Goal: Task Accomplishment & Management: Manage account settings

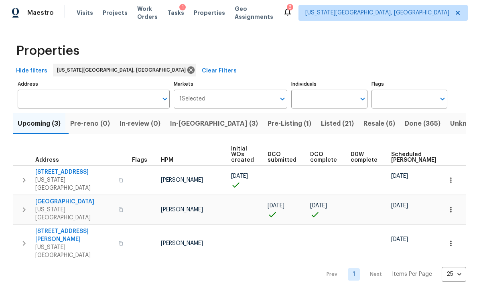
click at [267, 124] on span "Pre-Listing (1)" at bounding box center [289, 123] width 44 height 11
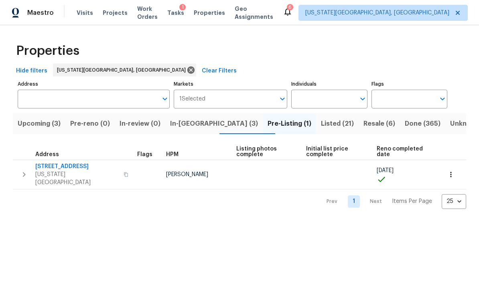
click at [83, 169] on span "[STREET_ADDRESS]" at bounding box center [76, 167] width 83 height 8
click at [52, 126] on span "Upcoming (3)" at bounding box center [39, 123] width 43 height 11
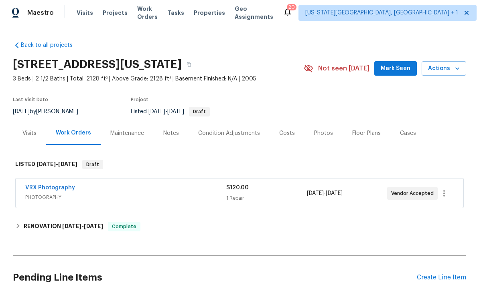
click at [322, 137] on div "Photos" at bounding box center [323, 133] width 19 height 8
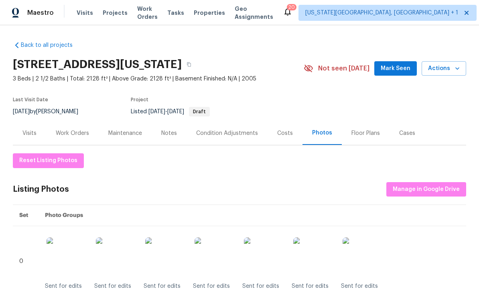
click at [312, 137] on div "Photos" at bounding box center [322, 133] width 20 height 8
click at [454, 105] on section "4669 Desert Varnish Dr, Colorado Springs, CO 80922 3 Beds | 2 1/2 Baths | Total…" at bounding box center [239, 87] width 453 height 67
click at [357, 59] on div "4669 Desert Varnish Dr, Colorado Springs, CO 80922 3 Beds | 2 1/2 Baths | Total…" at bounding box center [239, 68] width 453 height 29
click at [322, 137] on div "Photos" at bounding box center [322, 133] width 20 height 8
click at [277, 137] on div "Costs" at bounding box center [285, 133] width 16 height 8
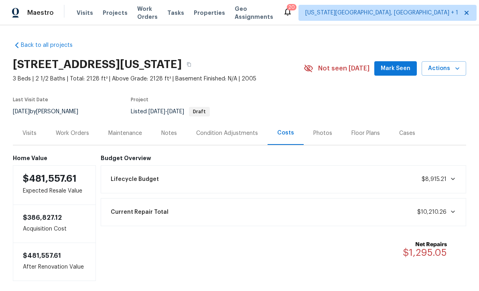
click at [317, 137] on div "Photos" at bounding box center [322, 133] width 19 height 8
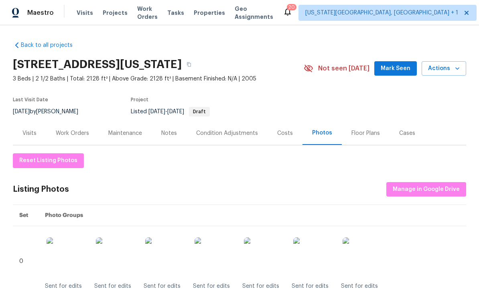
click at [404, 71] on span "Mark Seen" at bounding box center [395, 69] width 30 height 10
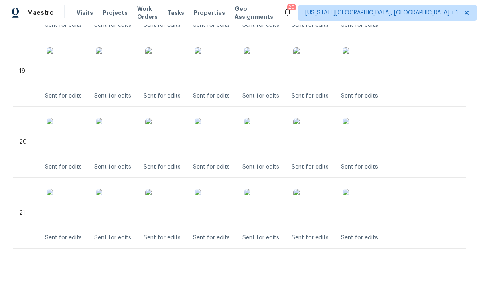
scroll to position [1473, 0]
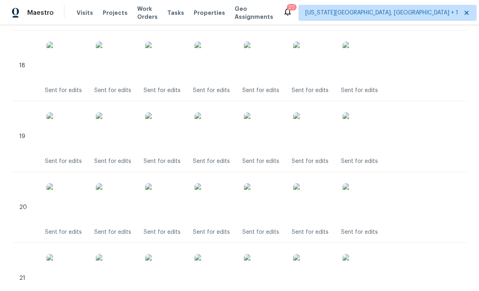
click at [222, 140] on img at bounding box center [214, 133] width 40 height 40
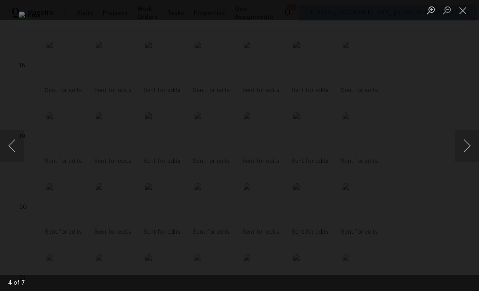
click at [463, 13] on button "Close lightbox" at bounding box center [462, 10] width 16 height 14
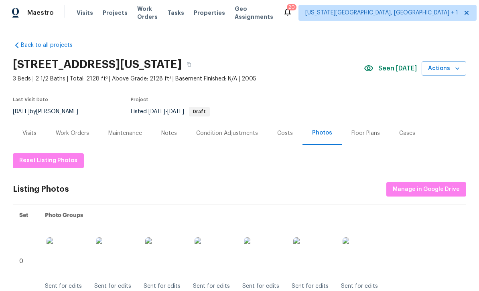
scroll to position [0, 0]
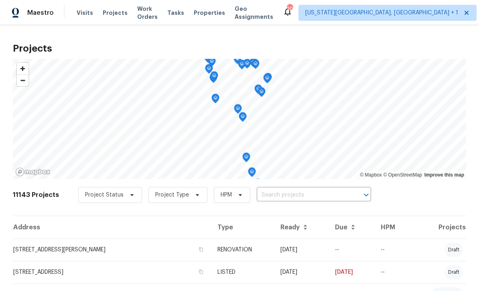
click at [309, 188] on body "Maestro Visits Projects Work Orders Tasks Properties Geo Assignments 20 Colorad…" at bounding box center [239, 145] width 479 height 291
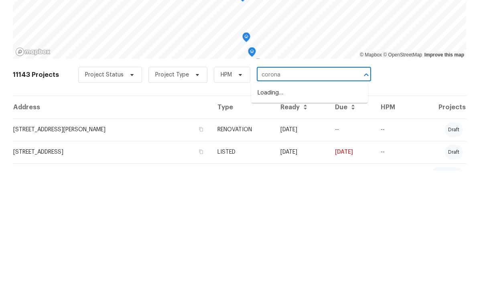
type input "corona"
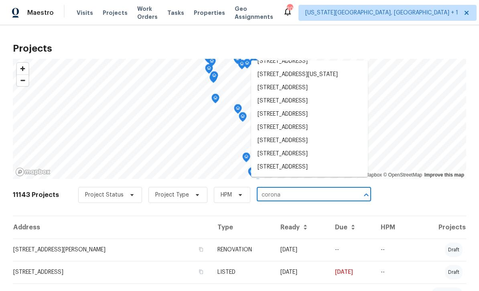
scroll to position [123, 0]
click at [303, 68] on li "2017 S Corona Ave, Colorado Springs, CO 80905" at bounding box center [309, 74] width 117 height 13
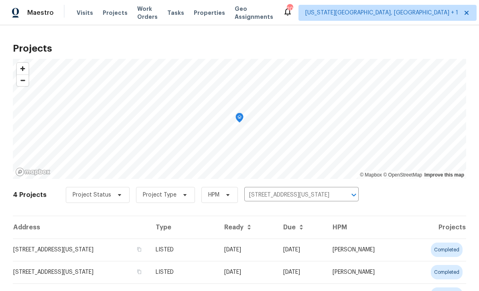
click at [51, 251] on td "2017 S Corona Ave, Colorado Springs, CO 80905" at bounding box center [81, 250] width 136 height 22
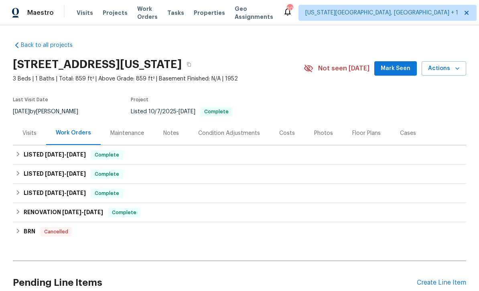
click at [314, 131] on div "Photos" at bounding box center [323, 133] width 19 height 8
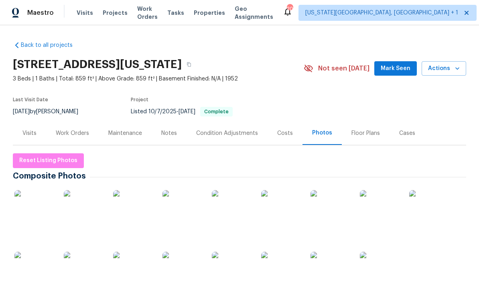
click at [74, 212] on img at bounding box center [84, 210] width 40 height 40
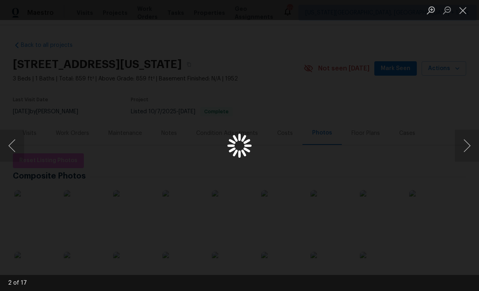
click at [461, 9] on button "Close lightbox" at bounding box center [462, 10] width 16 height 14
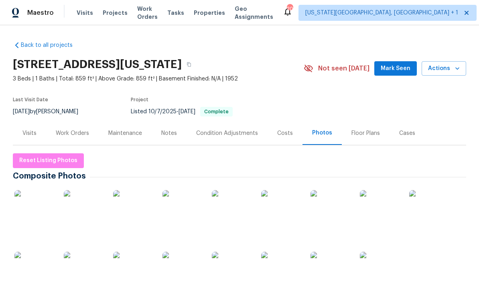
click at [73, 133] on div "Work Orders" at bounding box center [72, 133] width 33 height 8
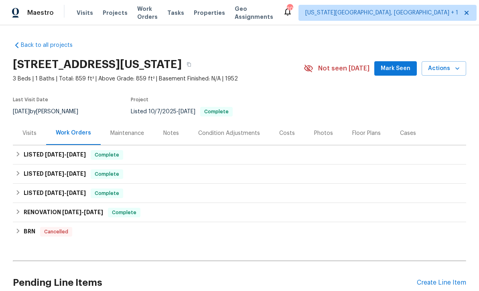
click at [448, 285] on div "Create Line Item" at bounding box center [440, 283] width 49 height 8
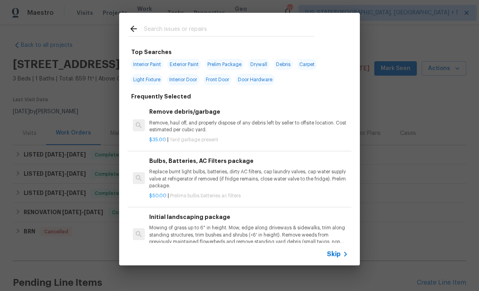
click at [206, 20] on div at bounding box center [221, 29] width 204 height 32
click at [242, 22] on div at bounding box center [221, 29] width 204 height 32
click at [197, 27] on input "text" at bounding box center [229, 30] width 170 height 12
type input "Door"
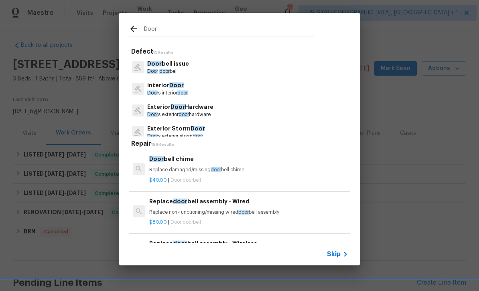
click at [188, 89] on p "Interior Door" at bounding box center [167, 85] width 40 height 8
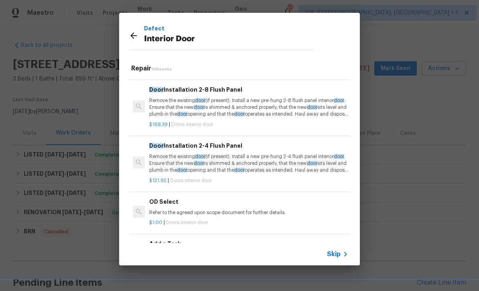
scroll to position [324, 0]
click at [197, 242] on h6 "Add a Task" at bounding box center [248, 244] width 199 height 9
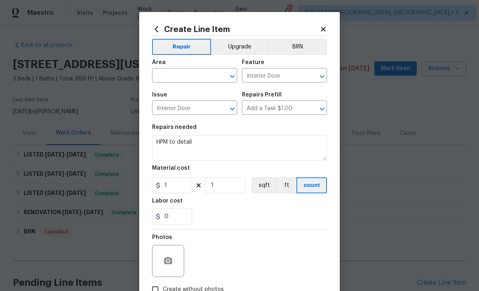
click at [205, 238] on div "Photos" at bounding box center [239, 256] width 175 height 52
click at [187, 75] on input "text" at bounding box center [183, 76] width 63 height 12
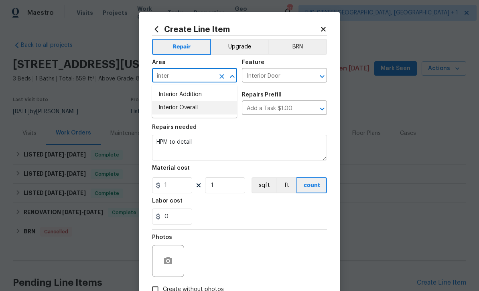
click at [192, 104] on li "Interior Overall" at bounding box center [194, 107] width 85 height 13
type input "Interior Overall"
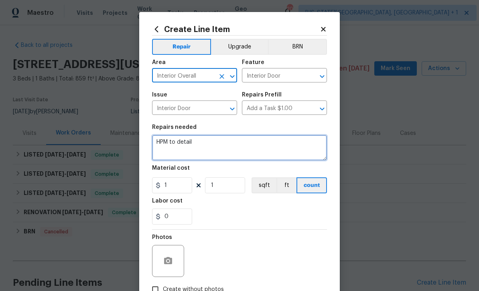
click at [214, 147] on textarea "HPM to detail" at bounding box center [239, 148] width 175 height 26
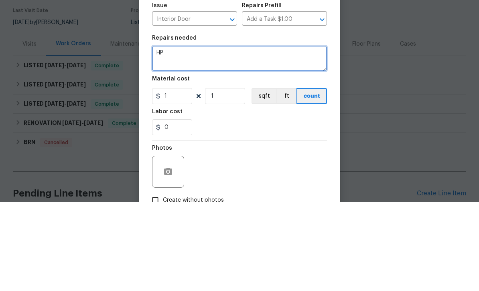
type textarea "H"
type textarea "Drill out front door deadbolt for access and add deadbolt. Place key in lockbox."
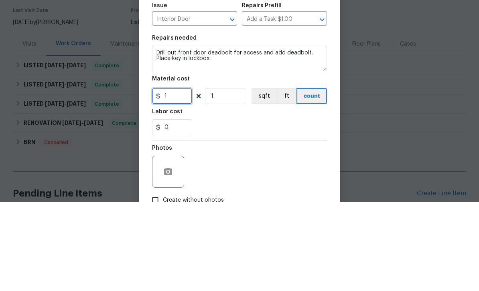
click at [182, 178] on input "1" at bounding box center [172, 186] width 40 height 16
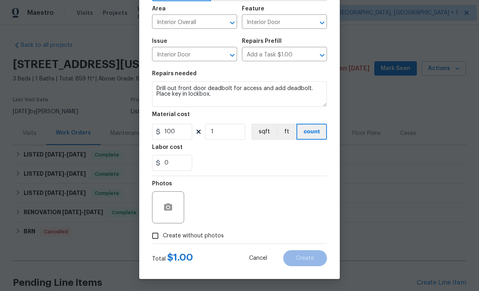
scroll to position [55, 0]
type input "100"
click at [212, 234] on span "Create without photos" at bounding box center [193, 236] width 61 height 8
click at [163, 234] on input "Create without photos" at bounding box center [154, 235] width 15 height 15
checkbox input "true"
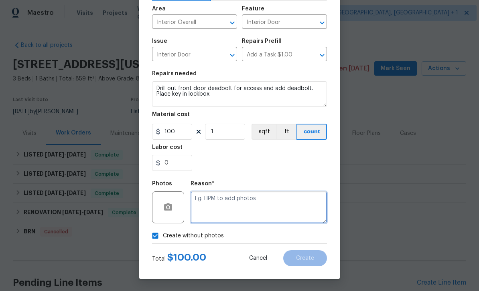
click at [240, 208] on textarea at bounding box center [258, 208] width 136 height 32
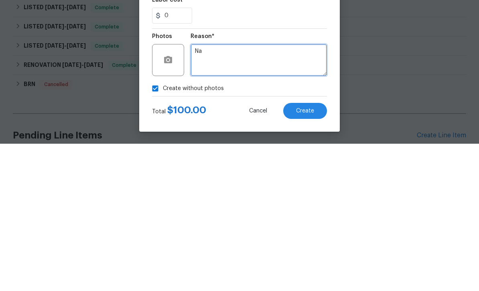
type textarea "Na"
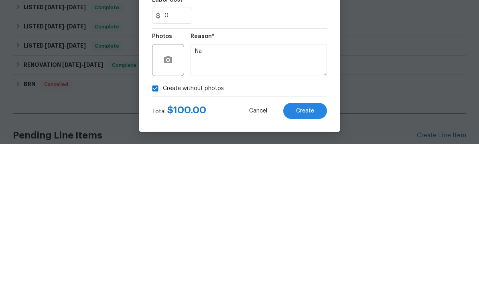
click at [313, 256] on span "Create" at bounding box center [305, 259] width 18 height 6
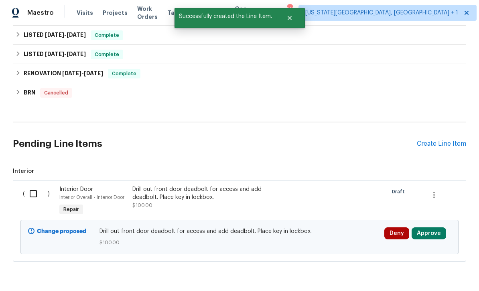
scroll to position [139, 0]
click at [31, 186] on input "checkbox" at bounding box center [36, 194] width 23 height 17
checkbox input "true"
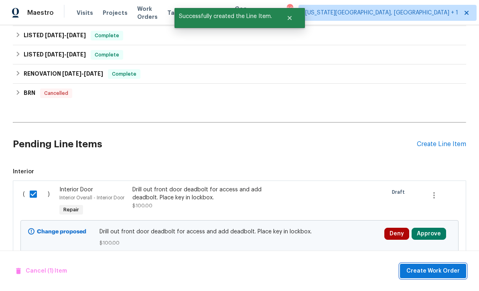
click at [438, 273] on span "Create Work Order" at bounding box center [432, 272] width 53 height 10
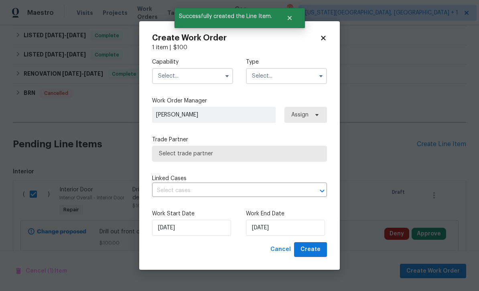
click at [184, 83] on input "text" at bounding box center [192, 76] width 81 height 16
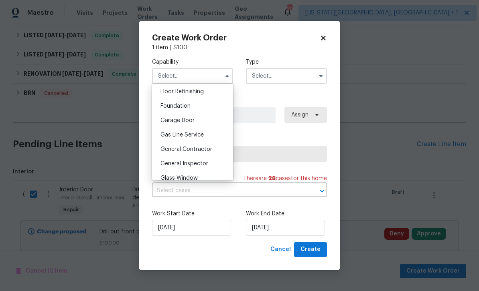
scroll to position [330, 0]
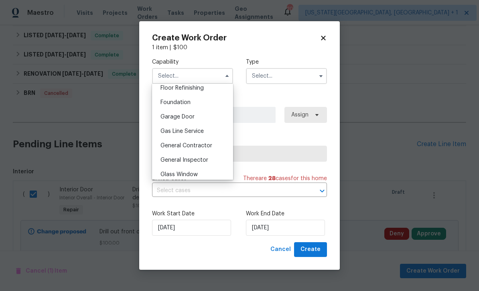
click at [199, 146] on span "General Contractor" at bounding box center [186, 146] width 52 height 6
type input "General Contractor"
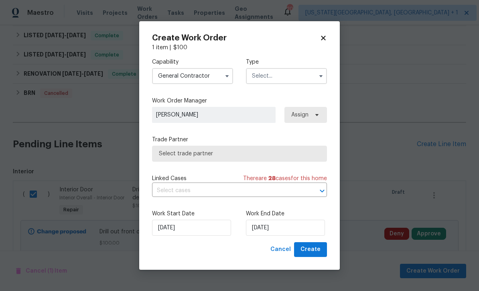
click at [297, 75] on input "text" at bounding box center [286, 76] width 81 height 16
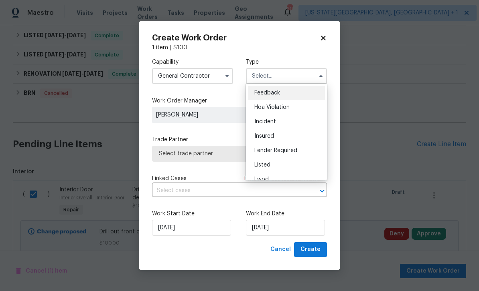
click at [269, 167] on span "Listed" at bounding box center [262, 165] width 16 height 6
type input "Listed"
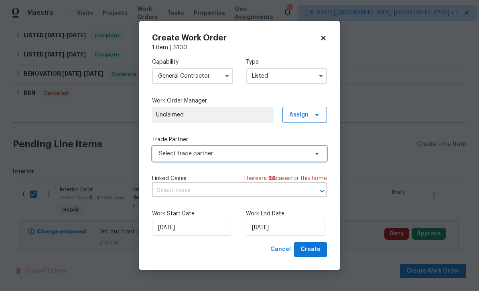
click at [222, 152] on span "Select trade partner" at bounding box center [233, 154] width 149 height 8
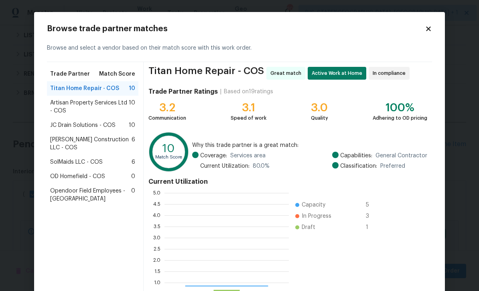
scroll to position [112, 124]
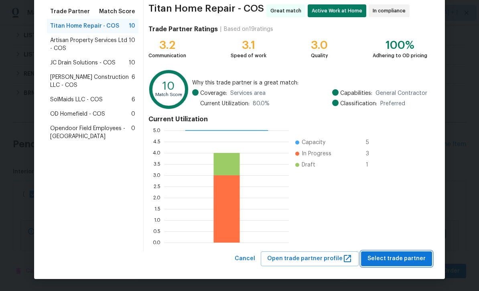
click at [409, 258] on span "Select trade partner" at bounding box center [396, 259] width 58 height 10
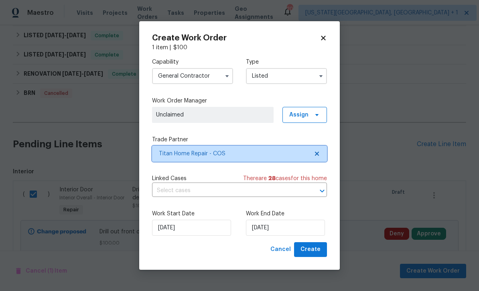
scroll to position [0, 0]
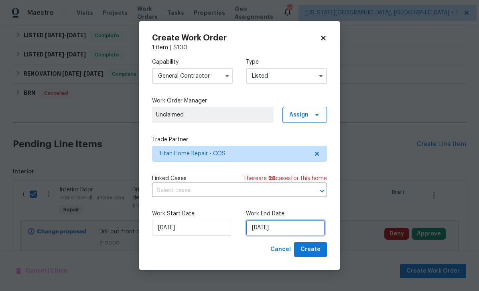
click at [294, 228] on input "10/15/2025" at bounding box center [285, 228] width 79 height 16
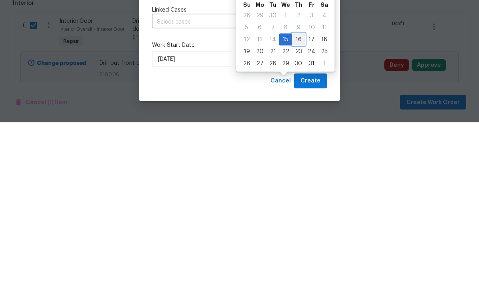
click at [297, 203] on div "16" at bounding box center [298, 208] width 13 height 11
type input "10/16/2025"
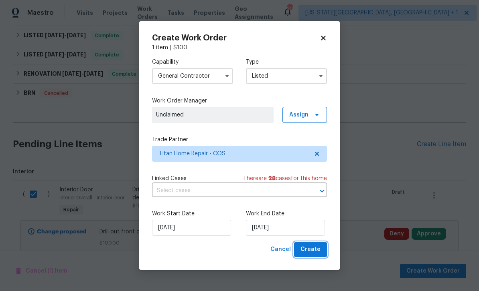
click at [311, 253] on span "Create" at bounding box center [310, 250] width 20 height 10
checkbox input "false"
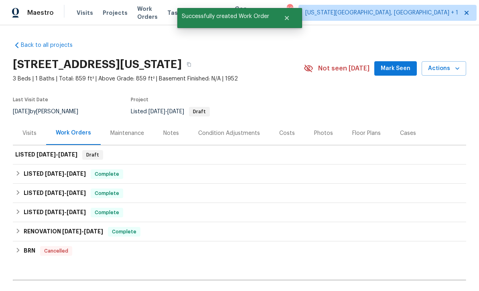
scroll to position [0, 0]
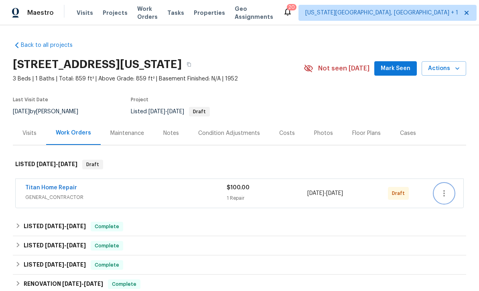
click at [446, 191] on icon "button" at bounding box center [444, 194] width 10 height 10
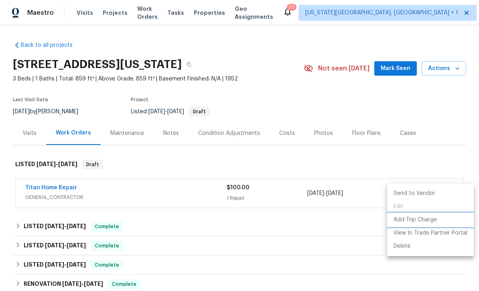
click at [422, 214] on li "Add Trip Charge" at bounding box center [430, 220] width 87 height 13
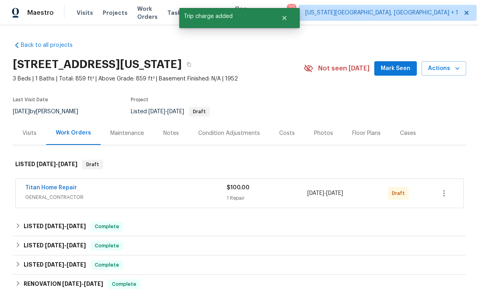
click at [424, 194] on div "Draft" at bounding box center [408, 193] width 40 height 19
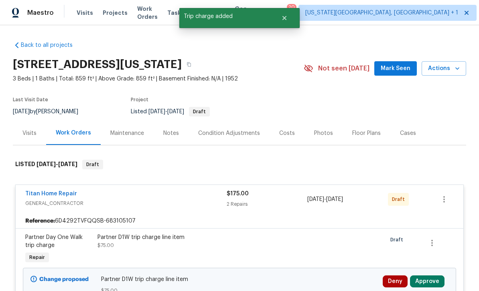
click at [435, 281] on button "Approve" at bounding box center [427, 282] width 34 height 12
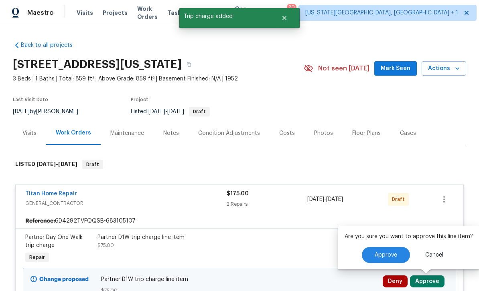
click at [389, 251] on button "Approve" at bounding box center [385, 255] width 48 height 16
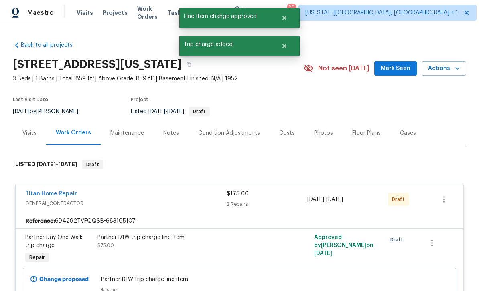
click at [394, 69] on span "Mark Seen" at bounding box center [395, 69] width 30 height 10
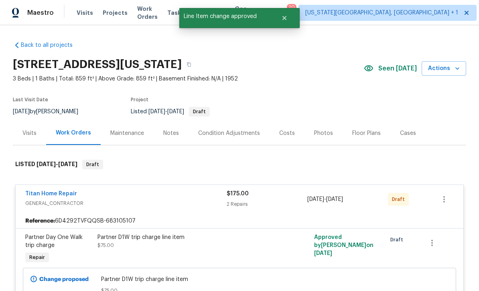
click at [173, 135] on div "Notes" at bounding box center [171, 133] width 16 height 8
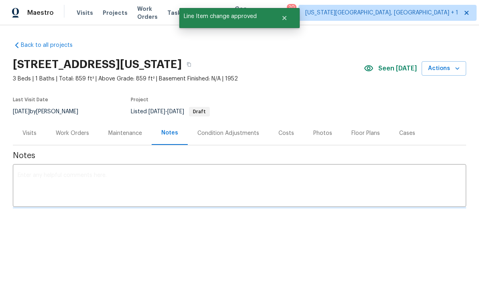
click at [229, 185] on textarea at bounding box center [239, 187] width 443 height 28
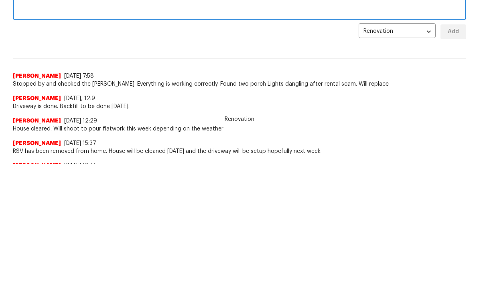
scroll to position [65, 0]
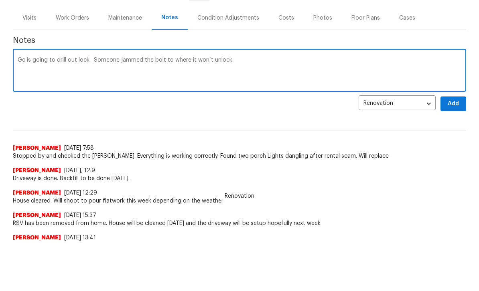
type textarea "Gc is going to drill out lock. Someone jammed the bolt to where it won’t unlock."
click at [454, 149] on span "Add" at bounding box center [452, 154] width 13 height 10
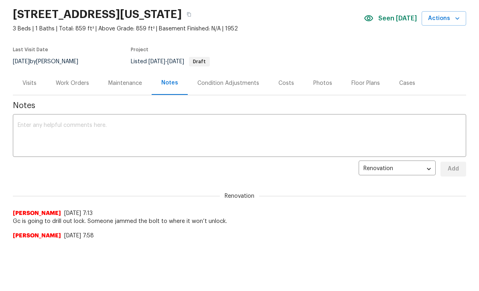
scroll to position [0, 0]
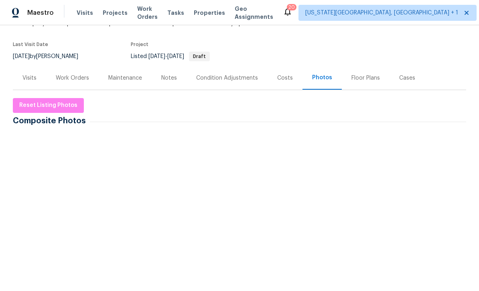
scroll to position [97, 0]
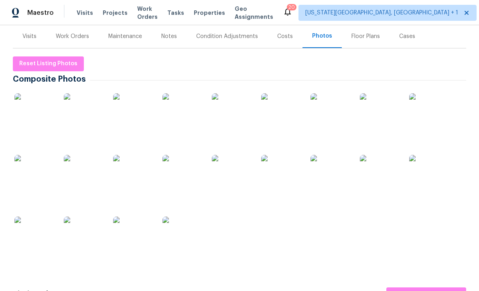
click at [39, 112] on img at bounding box center [34, 113] width 40 height 40
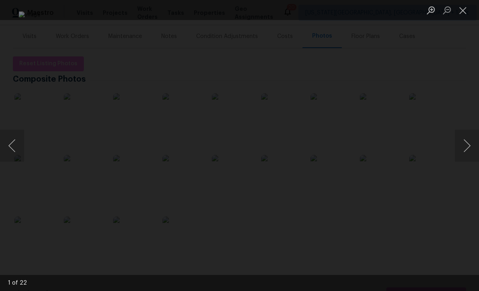
click at [459, 145] on button "Next image" at bounding box center [466, 146] width 24 height 32
click at [466, 134] on button "Next image" at bounding box center [466, 146] width 24 height 32
click at [468, 147] on button "Next image" at bounding box center [466, 146] width 24 height 32
click at [466, 140] on button "Next image" at bounding box center [466, 146] width 24 height 32
click at [464, 143] on button "Next image" at bounding box center [466, 146] width 24 height 32
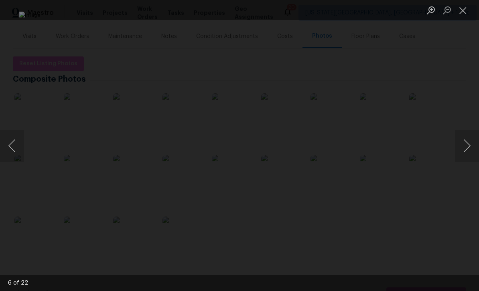
click at [466, 133] on button "Next image" at bounding box center [466, 146] width 24 height 32
click at [465, 146] on button "Next image" at bounding box center [466, 146] width 24 height 32
click at [463, 138] on button "Next image" at bounding box center [466, 146] width 24 height 32
click at [467, 138] on button "Next image" at bounding box center [466, 146] width 24 height 32
click at [467, 135] on button "Next image" at bounding box center [466, 146] width 24 height 32
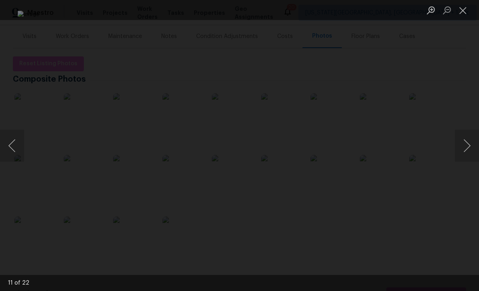
click at [468, 138] on button "Next image" at bounding box center [466, 146] width 24 height 32
click at [468, 142] on button "Next image" at bounding box center [466, 146] width 24 height 32
click at [24, 151] on button "Previous image" at bounding box center [12, 146] width 24 height 32
click at [469, 142] on button "Next image" at bounding box center [466, 146] width 24 height 32
click at [470, 138] on button "Next image" at bounding box center [466, 146] width 24 height 32
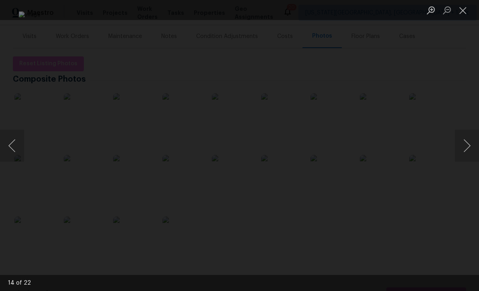
click at [468, 138] on button "Next image" at bounding box center [466, 146] width 24 height 32
click at [467, 140] on button "Next image" at bounding box center [466, 146] width 24 height 32
click at [467, 137] on button "Next image" at bounding box center [466, 146] width 24 height 32
click at [468, 136] on button "Next image" at bounding box center [466, 146] width 24 height 32
click at [466, 135] on button "Next image" at bounding box center [466, 146] width 24 height 32
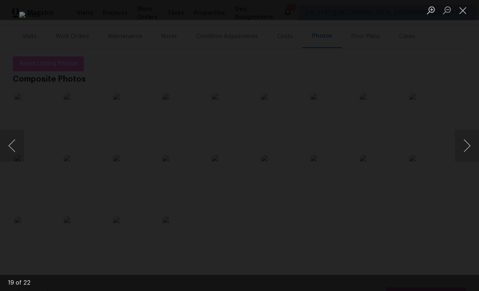
click at [466, 134] on button "Next image" at bounding box center [466, 146] width 24 height 32
click at [466, 133] on button "Next image" at bounding box center [466, 146] width 24 height 32
click at [467, 10] on button "Close lightbox" at bounding box center [462, 10] width 16 height 14
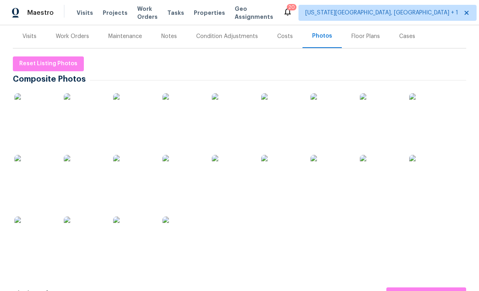
click at [172, 40] on div "Notes" at bounding box center [169, 36] width 16 height 8
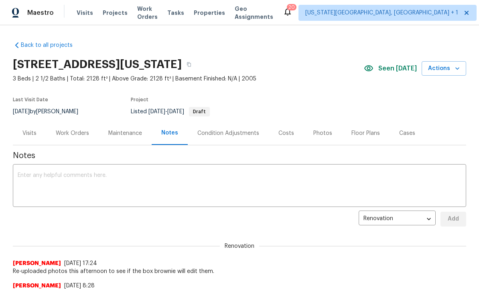
click at [240, 187] on textarea at bounding box center [239, 187] width 443 height 28
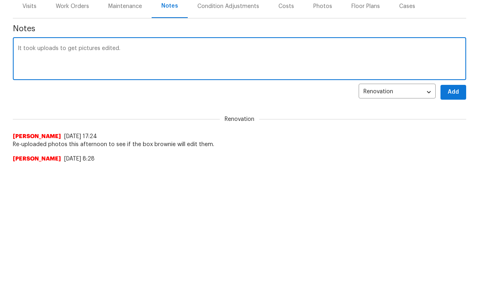
click at [40, 173] on textarea "It took uploads to get pictures edited." at bounding box center [239, 187] width 443 height 28
click at [190, 173] on textarea "It took two uploads to get pictures edited." at bounding box center [239, 187] width 443 height 28
type textarea "It took two uploads to get pictures edited. Homes ready for list"
click at [454, 214] on span "Add" at bounding box center [452, 219] width 13 height 10
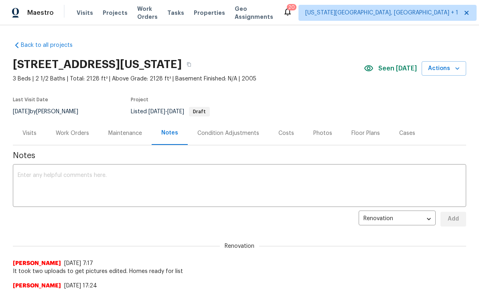
click at [114, 14] on span "Projects" at bounding box center [115, 13] width 25 height 8
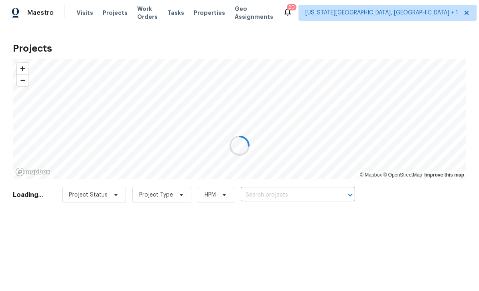
click at [307, 192] on div at bounding box center [239, 145] width 479 height 291
click at [313, 199] on div at bounding box center [239, 145] width 479 height 291
click at [313, 200] on div at bounding box center [239, 145] width 479 height 291
click at [320, 192] on div at bounding box center [239, 145] width 479 height 291
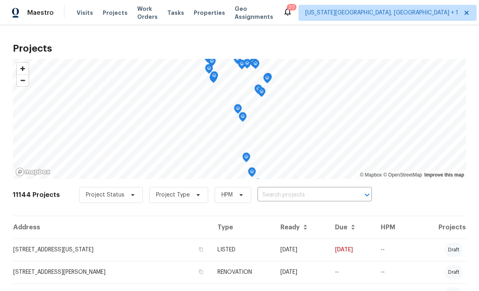
click at [332, 199] on input "text" at bounding box center [303, 195] width 92 height 12
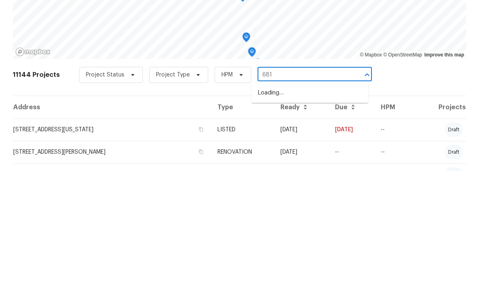
type input "6812"
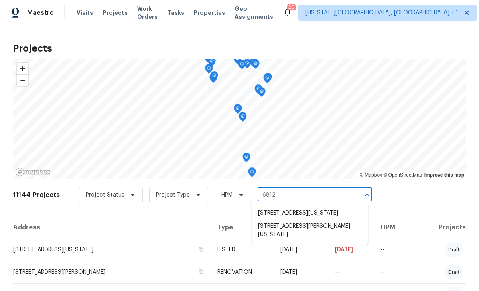
click at [316, 220] on li "[STREET_ADDRESS][PERSON_NAME][US_STATE]" at bounding box center [309, 231] width 117 height 22
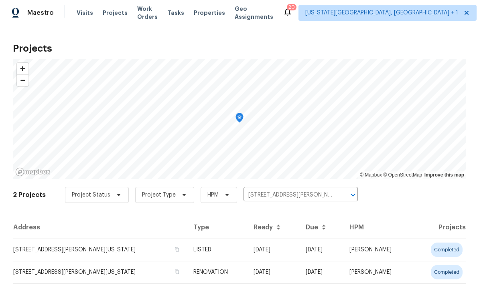
click at [182, 242] on td "[STREET_ADDRESS][PERSON_NAME][US_STATE]" at bounding box center [100, 250] width 174 height 22
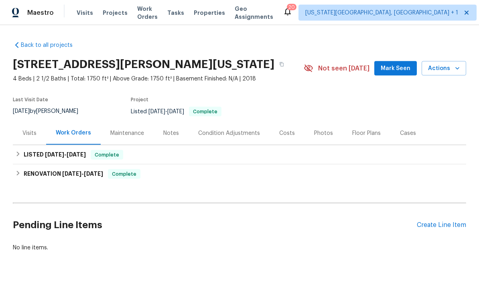
scroll to position [9, 0]
click at [440, 222] on div "Create Line Item" at bounding box center [440, 226] width 49 height 8
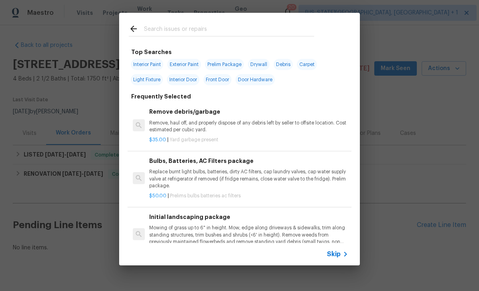
click at [195, 36] on input "text" at bounding box center [229, 30] width 170 height 12
click at [197, 39] on div at bounding box center [221, 29] width 204 height 32
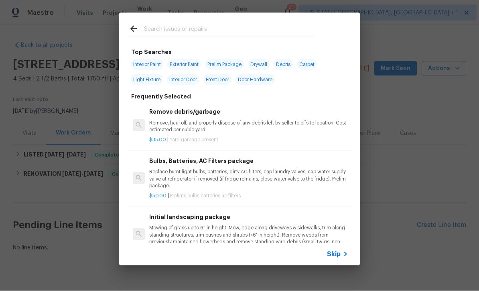
click at [239, 31] on input "text" at bounding box center [229, 30] width 170 height 12
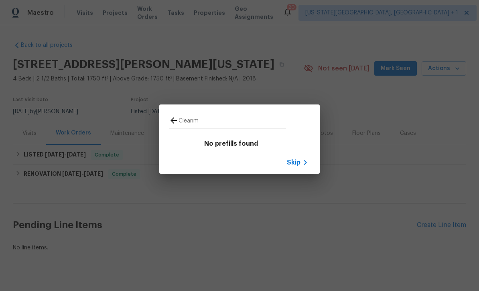
type input "Clean"
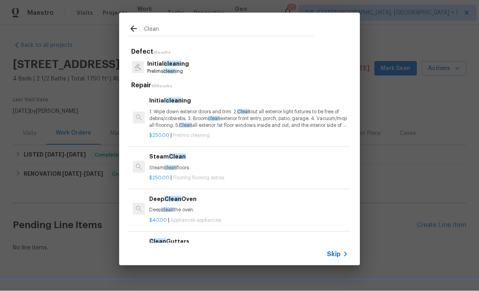
click at [176, 66] on span "clean" at bounding box center [172, 64] width 16 height 6
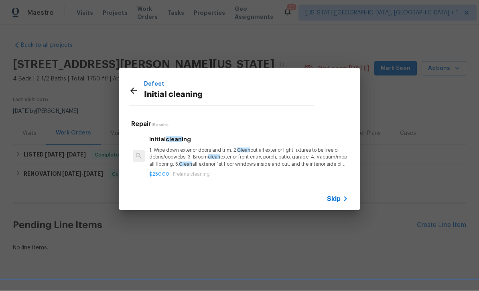
scroll to position [9, 0]
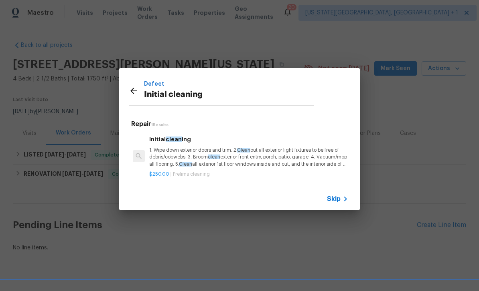
click at [261, 163] on p "1. Wipe down exterior doors and trim. 2. Clean out all exterior light fixtures …" at bounding box center [248, 157] width 199 height 20
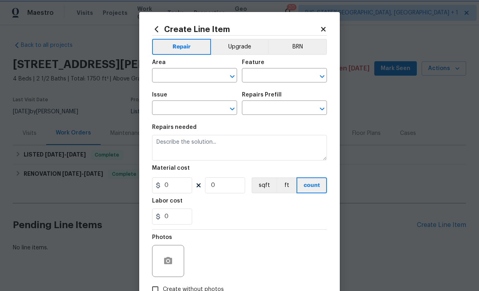
type input "Home Readiness Packages"
type input "Initial cleaning"
type input "Initial cleaning $250.00"
type textarea "1. Wipe down exterior doors and trim. 2. Clean out all exterior light fixtures …"
type input "250"
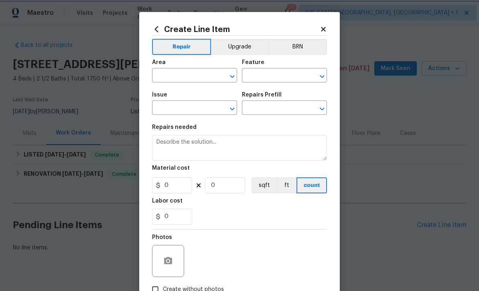
type input "1"
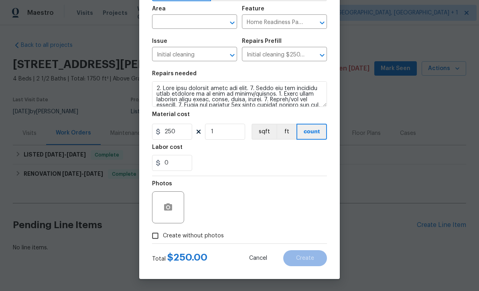
scroll to position [55, 0]
click at [210, 237] on span "Create without photos" at bounding box center [193, 236] width 61 height 8
click at [163, 237] on input "Create without photos" at bounding box center [154, 235] width 15 height 15
checkbox input "true"
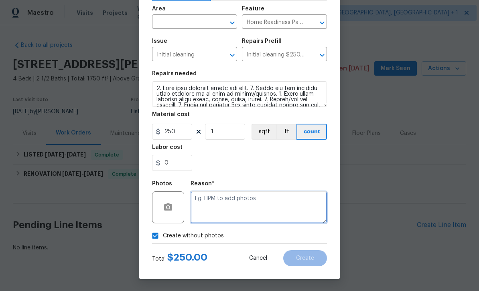
click at [237, 202] on textarea at bounding box center [258, 208] width 136 height 32
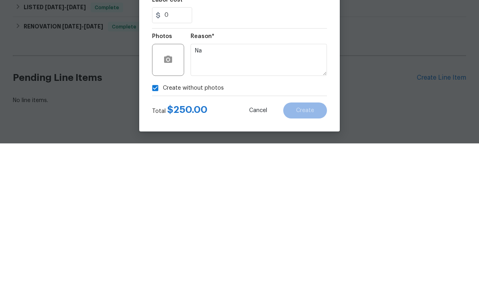
scroll to position [15, 0]
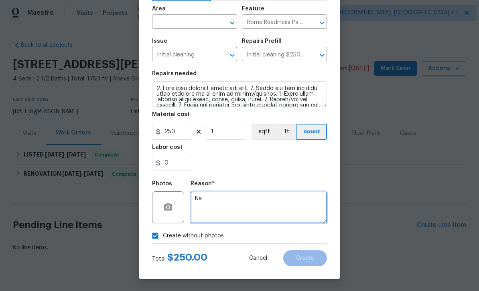
type textarea "Na"
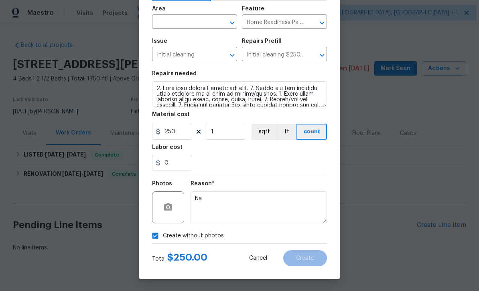
click at [183, 17] on input "text" at bounding box center [183, 22] width 63 height 12
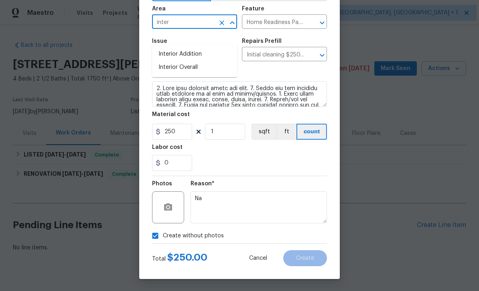
click at [188, 61] on li "Interior Overall" at bounding box center [194, 67] width 85 height 13
type input "Interior Overall"
click at [315, 251] on button "Create" at bounding box center [305, 258] width 44 height 16
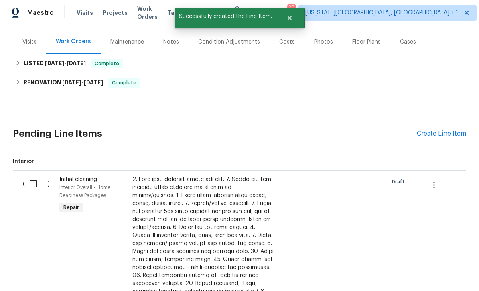
scroll to position [107, 0]
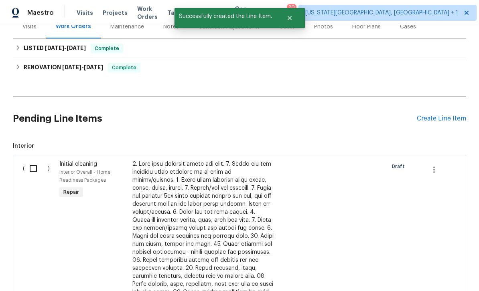
click at [36, 160] on input "checkbox" at bounding box center [36, 168] width 23 height 17
checkbox input "true"
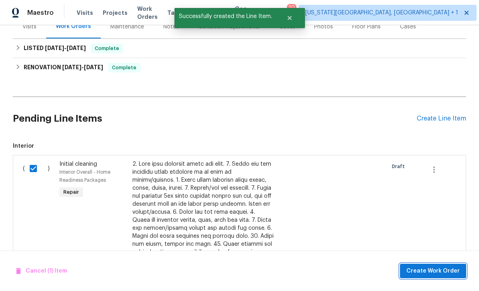
click at [438, 269] on span "Create Work Order" at bounding box center [432, 272] width 53 height 10
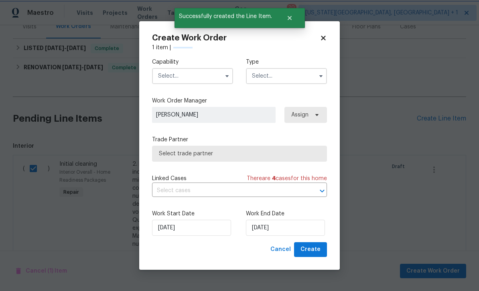
click at [198, 62] on label "Capability" at bounding box center [192, 62] width 81 height 8
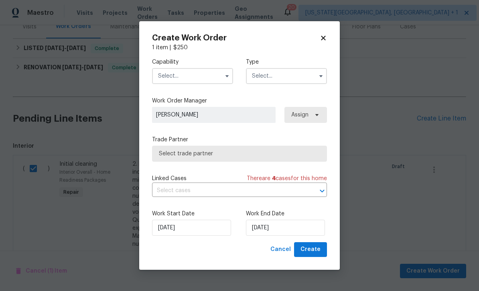
click at [216, 77] on input "text" at bounding box center [192, 76] width 81 height 16
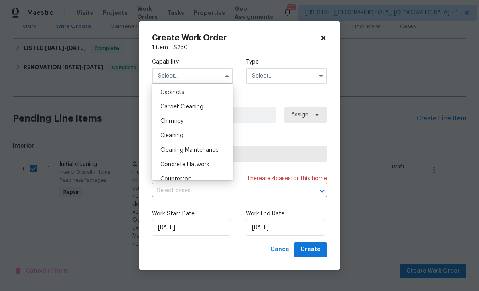
scroll to position [73, 0]
click at [180, 140] on div "Cleaning" at bounding box center [192, 135] width 77 height 14
type input "Cleaning"
click at [267, 80] on input "text" at bounding box center [286, 76] width 81 height 16
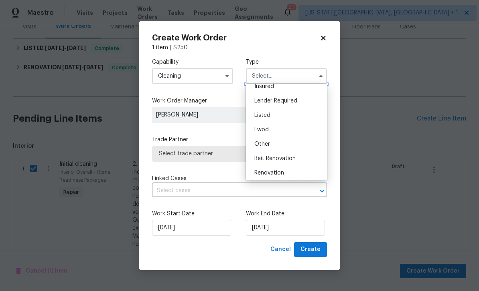
scroll to position [52, 0]
click at [270, 114] on span "Listed" at bounding box center [262, 113] width 16 height 6
type input "Listed"
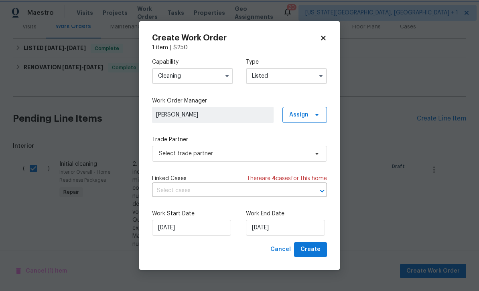
scroll to position [0, 0]
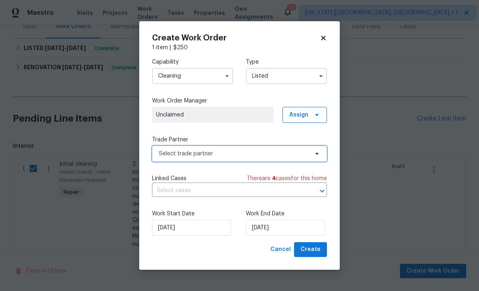
click at [211, 157] on span "Select trade partner" at bounding box center [233, 154] width 149 height 8
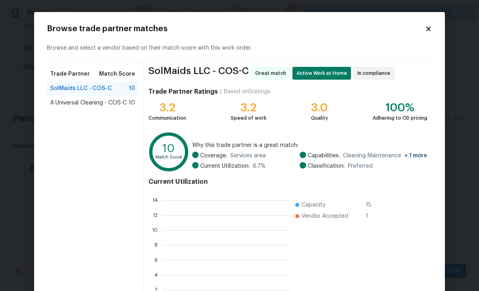
scroll to position [1, 1]
click at [116, 106] on span "A Universal Cleaning - COS-C" at bounding box center [88, 103] width 77 height 8
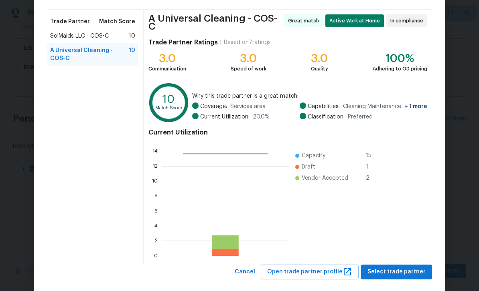
scroll to position [55, 0]
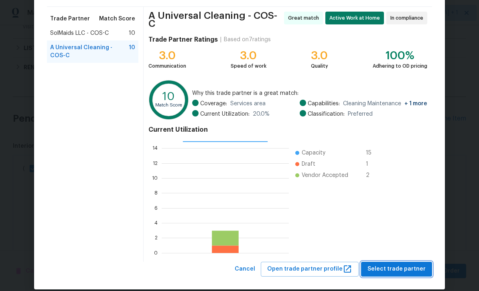
click at [405, 269] on span "Select trade partner" at bounding box center [396, 269] width 58 height 10
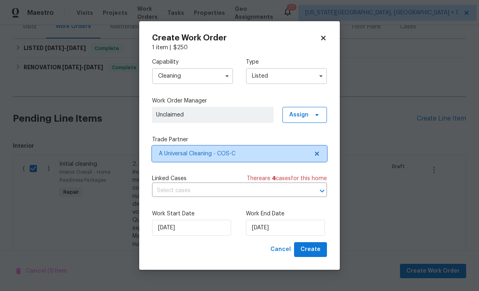
scroll to position [0, 0]
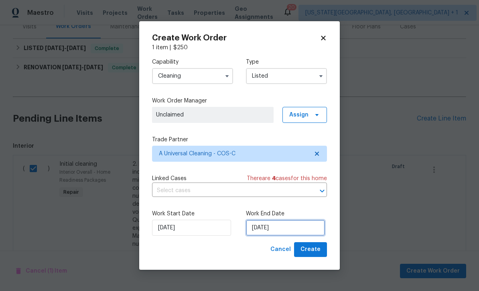
click at [296, 234] on input "10/15/2025" at bounding box center [285, 228] width 79 height 16
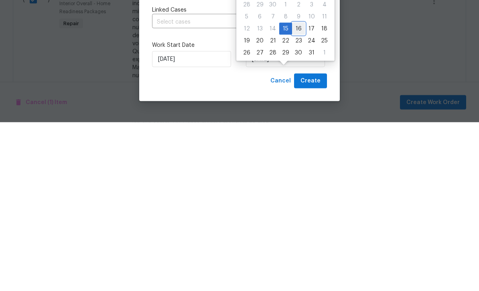
click at [297, 192] on div "16" at bounding box center [298, 197] width 13 height 11
type input "[DATE]"
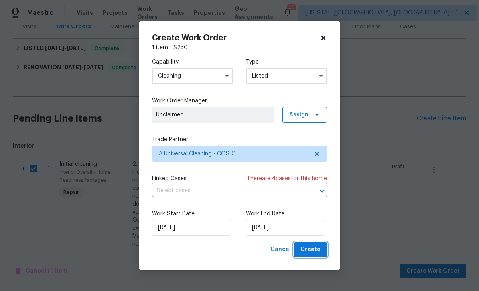
click at [325, 250] on button "Create" at bounding box center [310, 249] width 33 height 15
checkbox input "false"
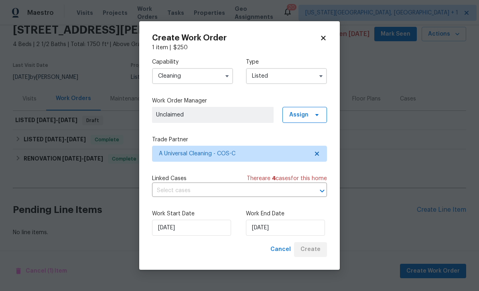
scroll to position [8, 0]
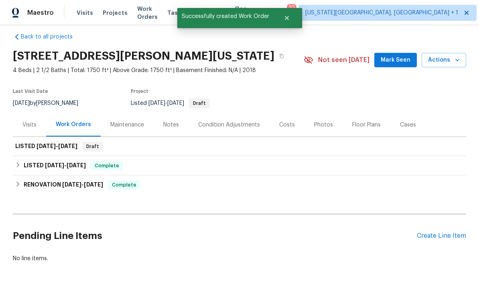
click at [455, 218] on div "Pending Line Items Create Line Item" at bounding box center [239, 236] width 453 height 37
click at [452, 232] on div "Create Line Item" at bounding box center [440, 236] width 49 height 8
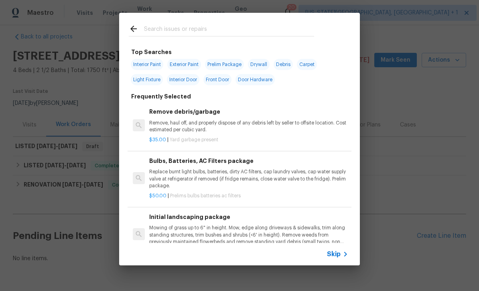
click at [188, 31] on input "text" at bounding box center [229, 30] width 170 height 12
type input "Resur"
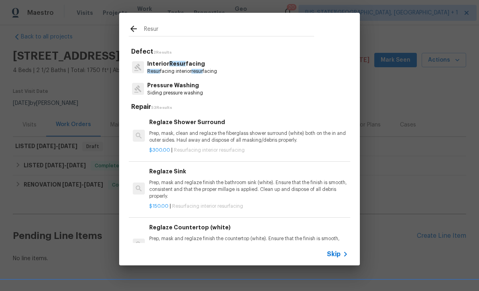
click at [198, 69] on span "resur" at bounding box center [196, 71] width 11 height 5
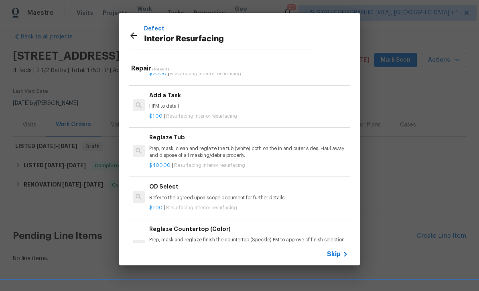
scroll to position [150, 0]
click at [212, 107] on p "HPM to detail" at bounding box center [248, 106] width 199 height 7
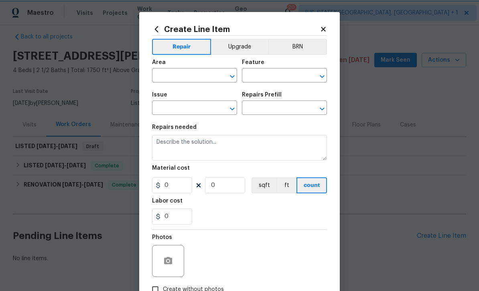
type input "Interior Resurfacing"
type input "Add a Task $1.00"
type textarea "HPM to detail"
type input "1"
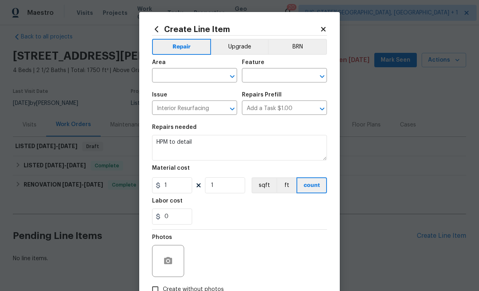
click at [195, 72] on input "text" at bounding box center [183, 76] width 63 height 12
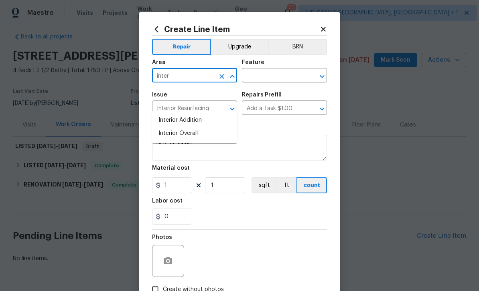
click at [186, 127] on li "Interior Overall" at bounding box center [194, 133] width 85 height 13
type input "Interior Overall"
click at [280, 77] on input "text" at bounding box center [273, 76] width 63 height 12
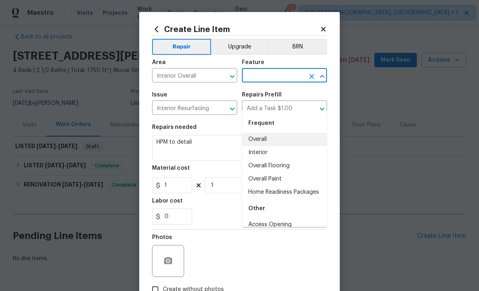
click at [261, 133] on li "Overall" at bounding box center [284, 139] width 85 height 13
type input "Overall"
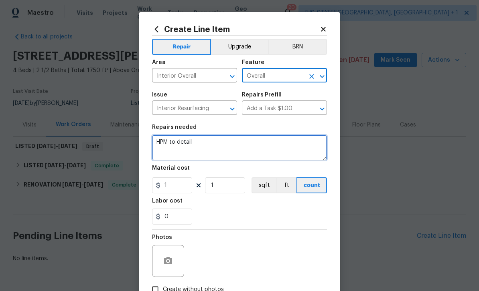
click at [210, 141] on textarea "HPM to detail" at bounding box center [239, 148] width 175 height 26
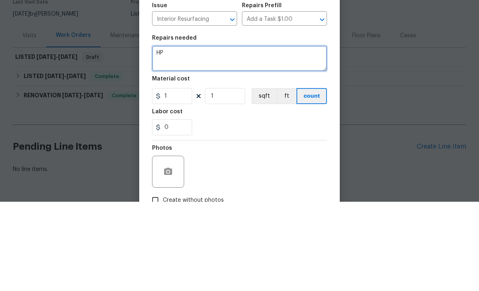
type textarea "H"
type textarea "Resurface powder room vanity and sink. White."
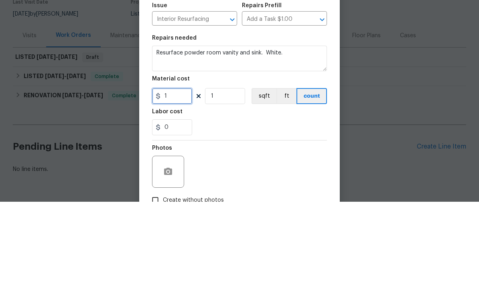
click at [188, 178] on input "1" at bounding box center [172, 186] width 40 height 16
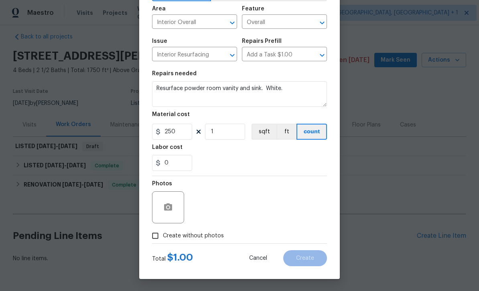
scroll to position [55, 0]
type input "250"
click at [214, 238] on span "Create without photos" at bounding box center [193, 236] width 61 height 8
click at [163, 238] on input "Create without photos" at bounding box center [154, 235] width 15 height 15
checkbox input "true"
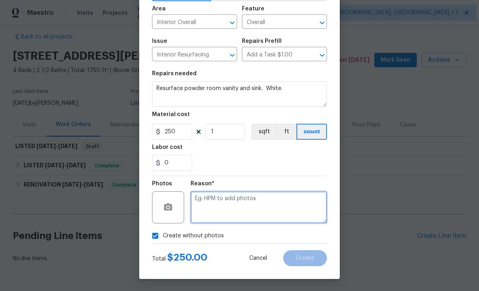
click at [236, 206] on textarea at bounding box center [258, 208] width 136 height 32
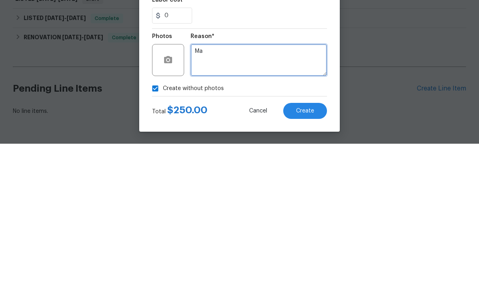
type textarea "M"
type textarea "Na"
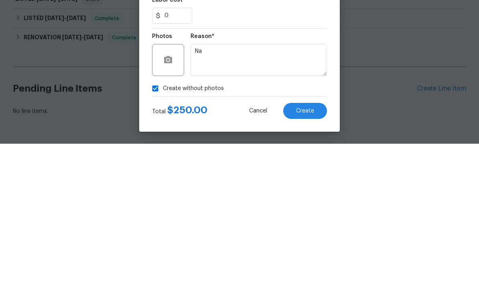
click at [304, 256] on span "Create" at bounding box center [305, 259] width 18 height 6
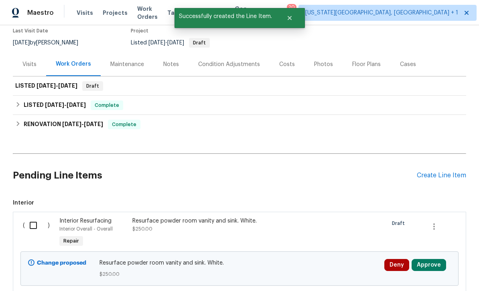
scroll to position [77, 0]
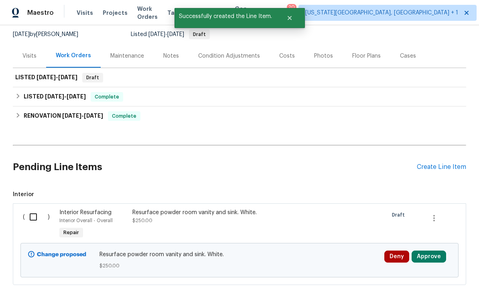
click at [35, 209] on input "checkbox" at bounding box center [36, 217] width 23 height 17
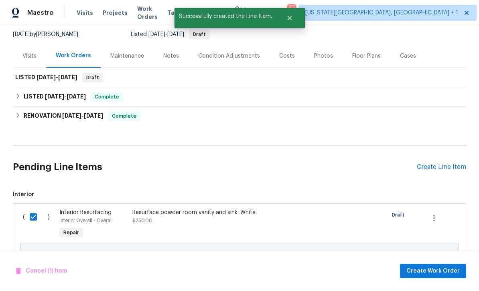
click at [438, 251] on button "Approve" at bounding box center [428, 257] width 34 height 12
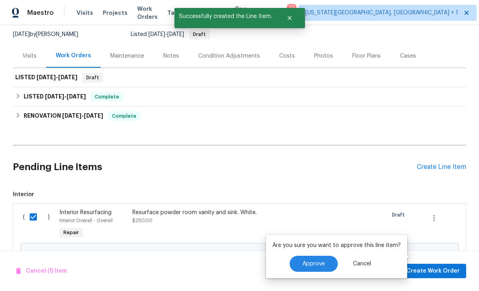
click at [303, 256] on button "Approve" at bounding box center [313, 264] width 48 height 16
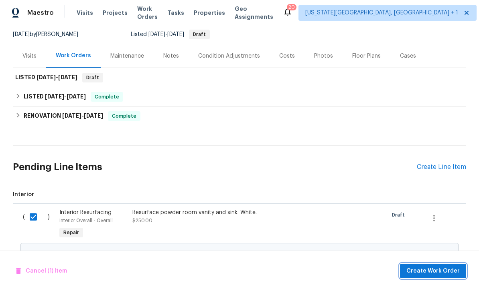
click at [442, 272] on span "Create Work Order" at bounding box center [432, 272] width 53 height 10
checkbox input "false"
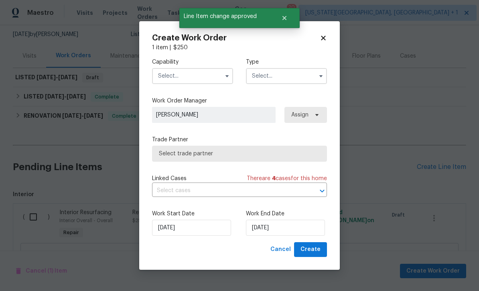
click at [198, 72] on input "text" at bounding box center [192, 76] width 81 height 16
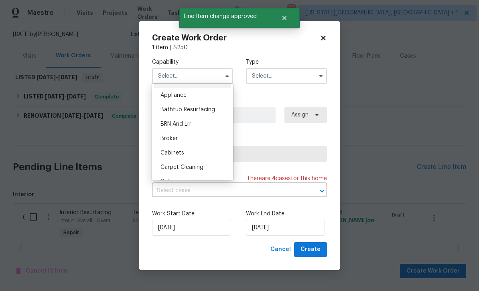
scroll to position [9, 0]
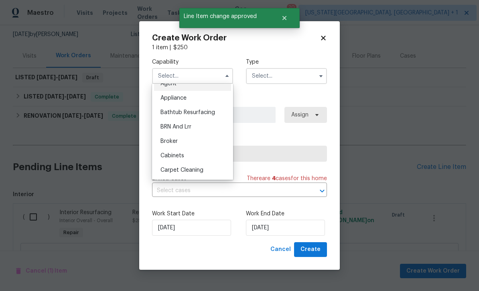
click at [203, 108] on div "Bathtub Resurfacing" at bounding box center [192, 112] width 77 height 14
type input "Bathtub Resurfacing"
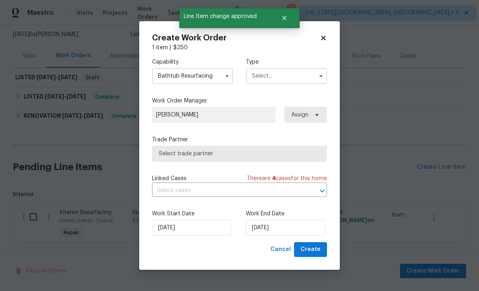
click at [279, 77] on input "text" at bounding box center [286, 76] width 81 height 16
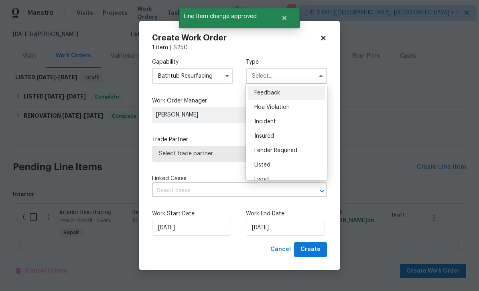
click at [267, 167] on span "Listed" at bounding box center [262, 165] width 16 height 6
type input "Listed"
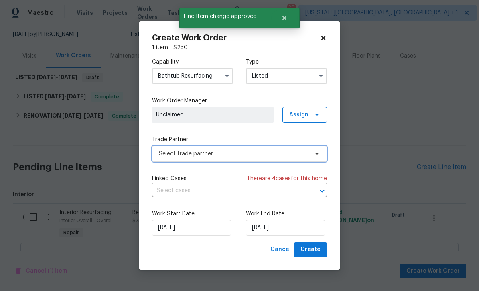
click at [235, 155] on span "Select trade partner" at bounding box center [233, 154] width 149 height 8
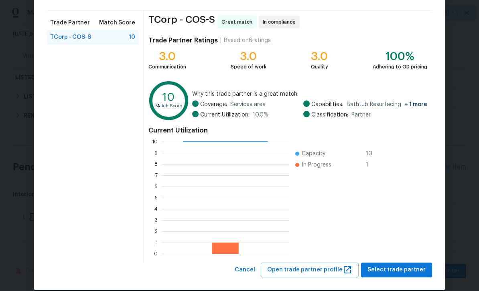
scroll to position [60, 0]
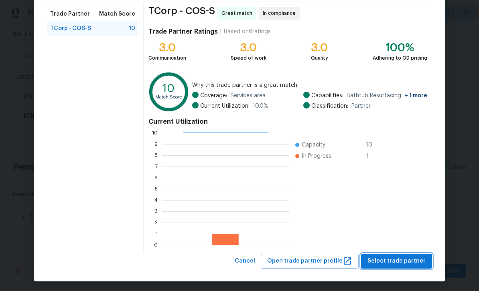
click at [414, 267] on button "Select trade partner" at bounding box center [396, 261] width 71 height 15
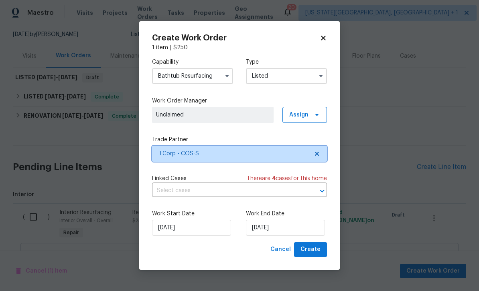
scroll to position [0, 0]
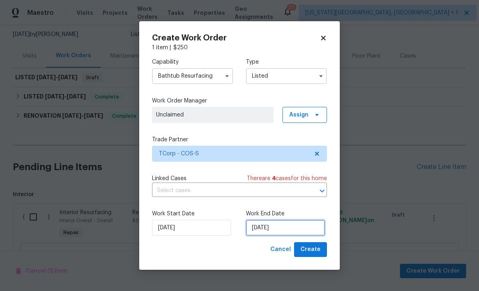
click at [298, 228] on input "10/15/2025" at bounding box center [285, 228] width 79 height 16
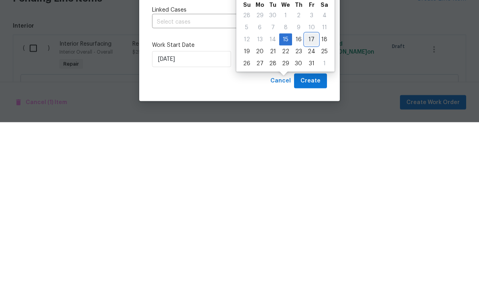
click at [309, 203] on div "17" at bounding box center [311, 208] width 13 height 11
type input "10/17/2025"
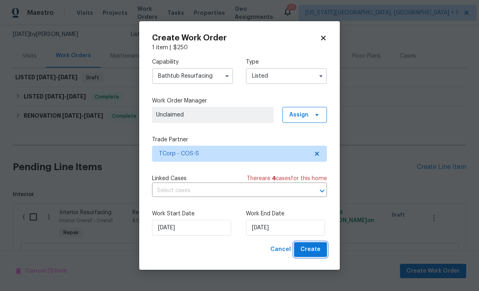
click at [320, 248] on button "Create" at bounding box center [310, 249] width 33 height 15
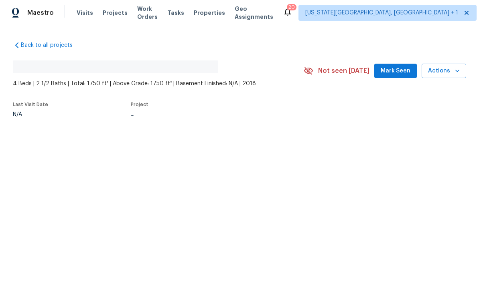
click at [399, 69] on span "Mark Seen" at bounding box center [395, 71] width 30 height 10
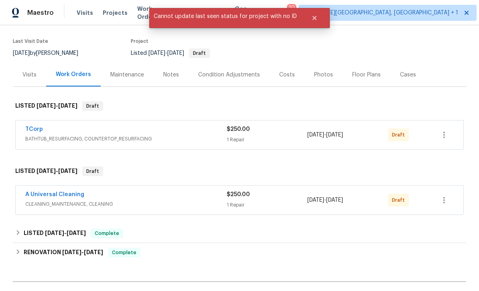
scroll to position [59, 0]
click at [446, 202] on icon "button" at bounding box center [444, 200] width 10 height 10
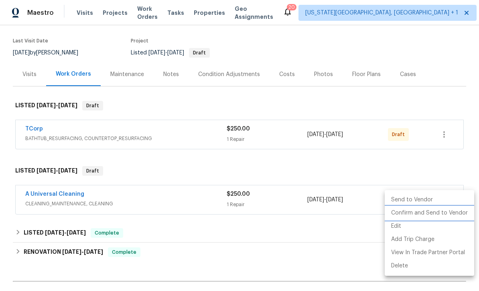
click at [437, 213] on li "Confirm and Send to Vendor" at bounding box center [428, 213] width 89 height 13
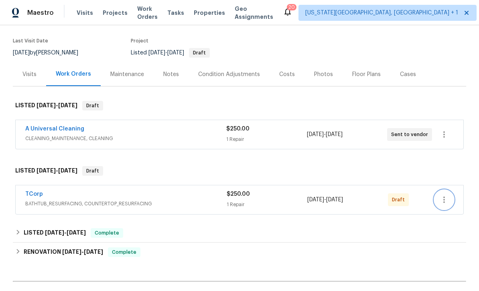
click at [448, 199] on icon "button" at bounding box center [444, 200] width 10 height 10
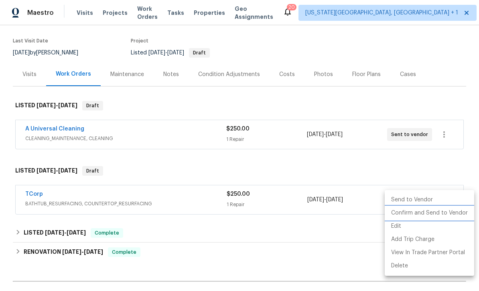
click at [425, 212] on li "Confirm and Send to Vendor" at bounding box center [428, 213] width 89 height 13
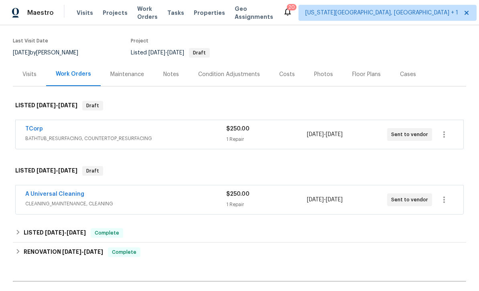
click at [165, 79] on div "Notes" at bounding box center [170, 75] width 35 height 24
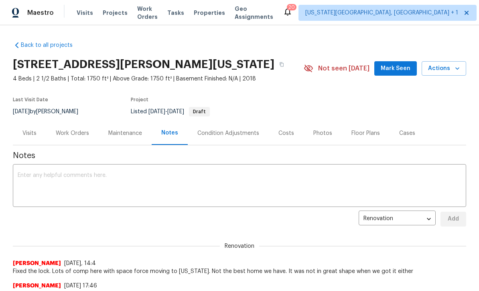
click at [205, 194] on textarea at bounding box center [239, 187] width 443 height 28
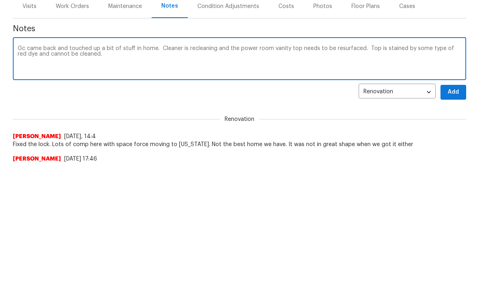
type textarea "Gc came back and touched up a bit of stuff in home. Cleaner is recleaning and t…"
click at [458, 214] on span "Add" at bounding box center [452, 219] width 13 height 10
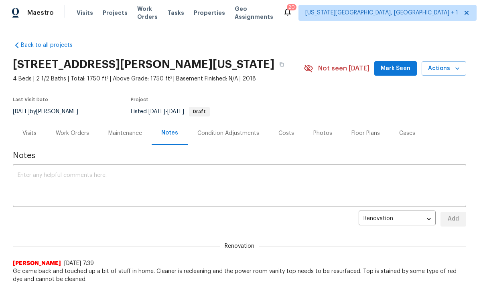
click at [464, 71] on button "Actions" at bounding box center [443, 68] width 44 height 15
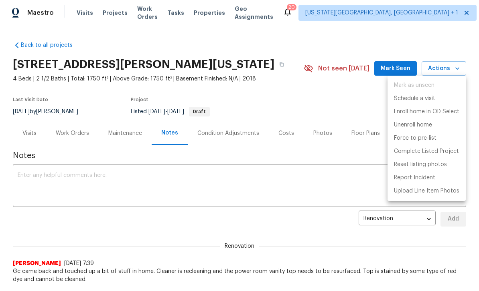
click at [351, 121] on div at bounding box center [239, 145] width 479 height 291
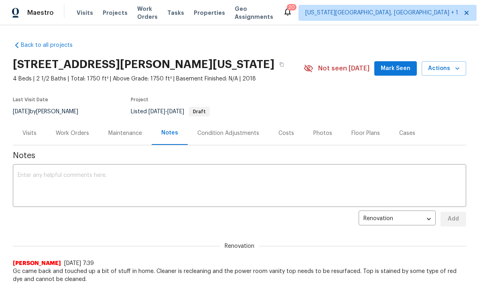
click at [74, 135] on div "Work Orders" at bounding box center [72, 133] width 33 height 8
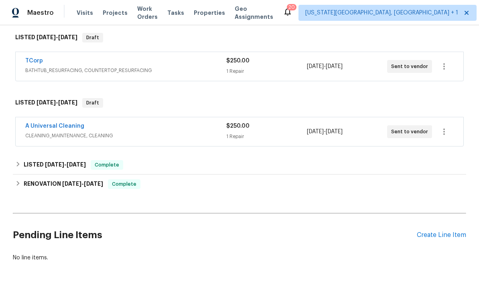
scroll to position [126, 0]
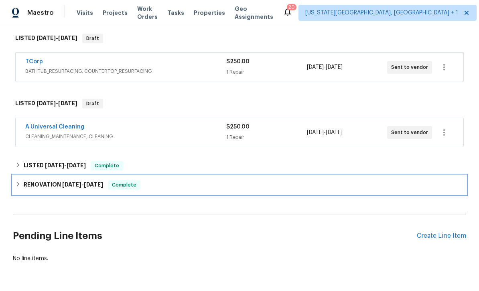
click at [293, 189] on div "RENOVATION 9/17/25 - 10/3/25 Complete" at bounding box center [239, 185] width 448 height 10
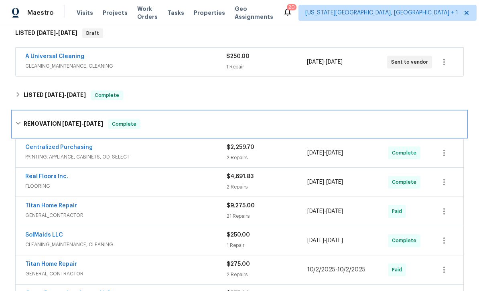
scroll to position [273, 0]
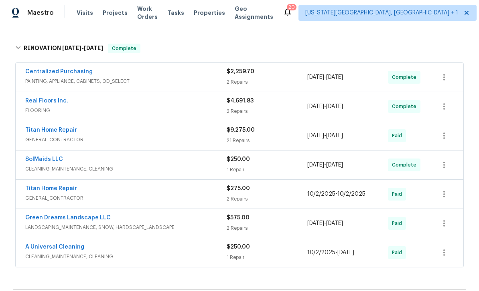
click at [304, 133] on div "$9,275.00" at bounding box center [266, 130] width 81 height 8
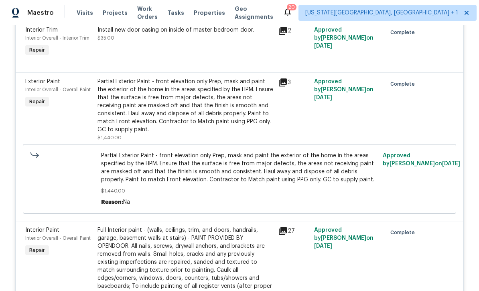
scroll to position [1111, 0]
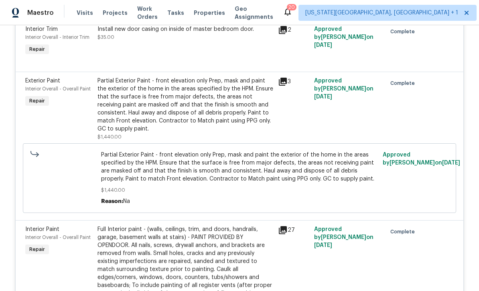
click at [240, 118] on div "Partial Exterior Paint - front elevation only Prep, mask and paint the exterior…" at bounding box center [185, 105] width 176 height 56
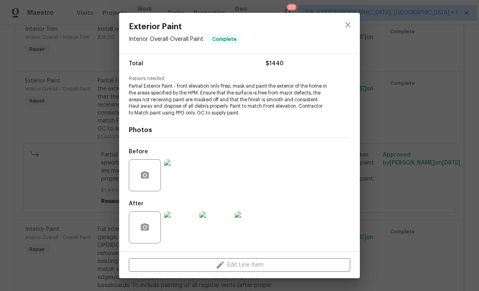
scroll to position [65, 0]
click at [186, 181] on img at bounding box center [180, 176] width 32 height 32
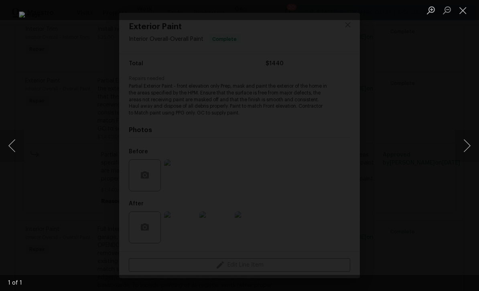
click at [464, 16] on button "Close lightbox" at bounding box center [462, 10] width 16 height 14
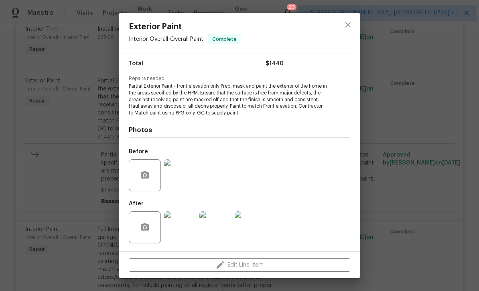
click at [191, 227] on img at bounding box center [180, 228] width 32 height 32
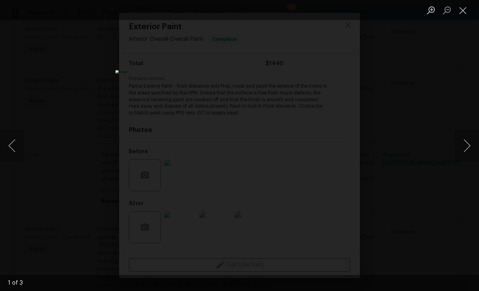
click at [464, 6] on button "Close lightbox" at bounding box center [462, 10] width 16 height 14
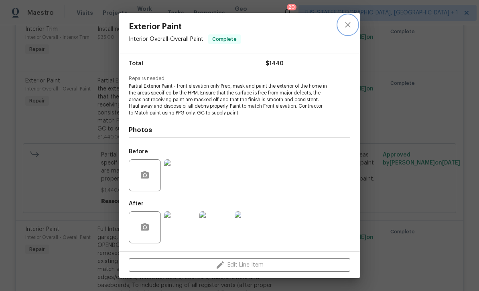
click at [349, 26] on icon "close" at bounding box center [347, 24] width 5 height 5
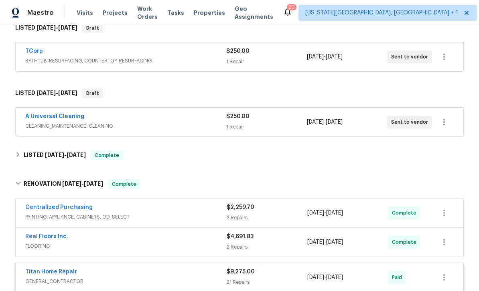
scroll to position [290, 0]
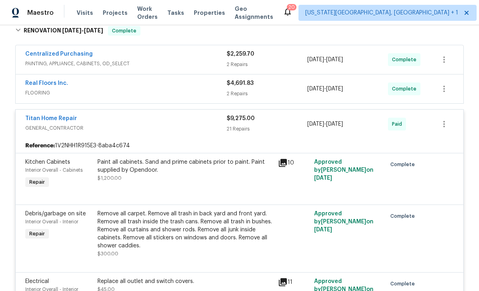
click at [64, 119] on link "Titan Home Repair" at bounding box center [51, 119] width 52 height 6
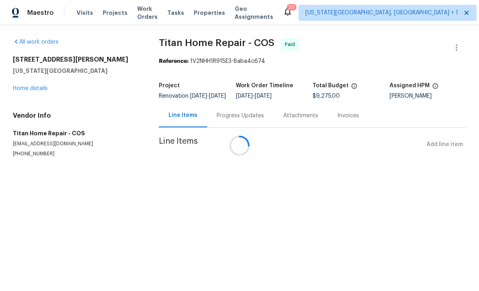
click at [236, 116] on div at bounding box center [239, 145] width 479 height 291
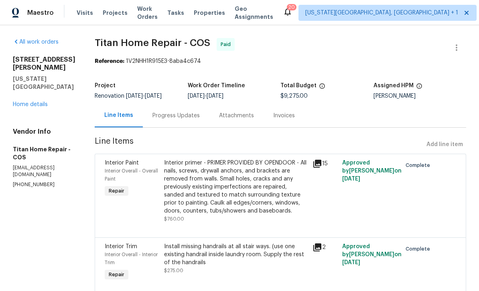
click at [181, 113] on div "Progress Updates" at bounding box center [175, 116] width 47 height 8
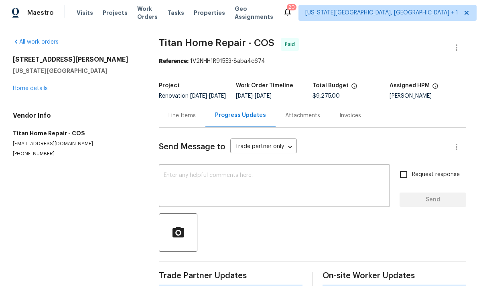
click at [250, 196] on textarea at bounding box center [274, 187] width 221 height 28
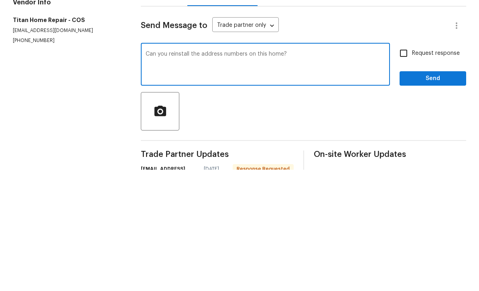
type textarea "Can you reinstall the address numbers on this home?"
click at [407, 166] on input "Request response" at bounding box center [403, 174] width 17 height 17
checkbox input "true"
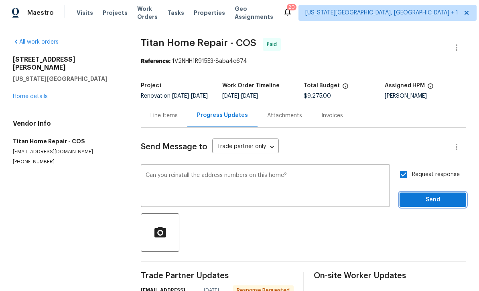
click at [442, 193] on button "Send" at bounding box center [432, 200] width 67 height 15
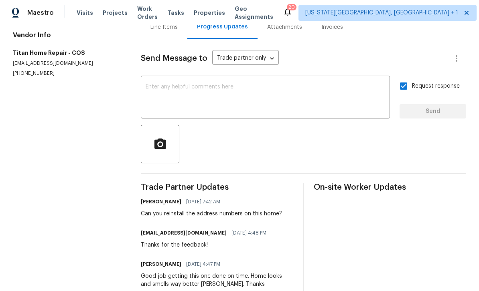
scroll to position [89, 0]
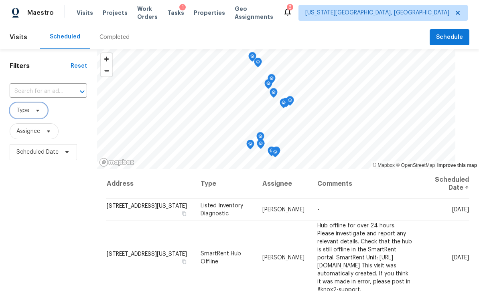
click at [40, 115] on span "Type" at bounding box center [29, 111] width 38 height 16
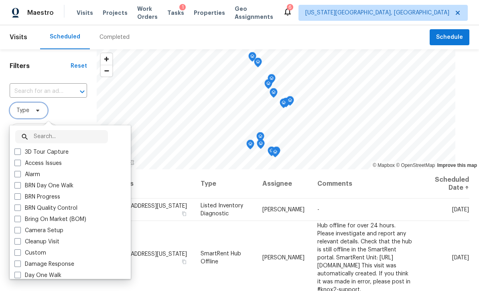
click at [34, 109] on icon at bounding box center [37, 110] width 6 height 6
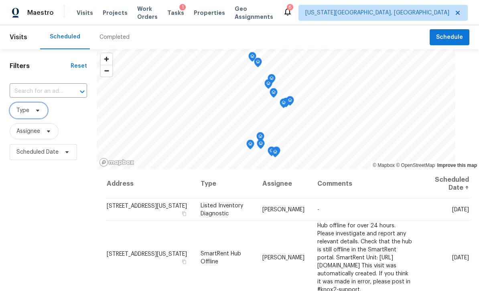
click at [37, 119] on span "Type" at bounding box center [29, 111] width 38 height 16
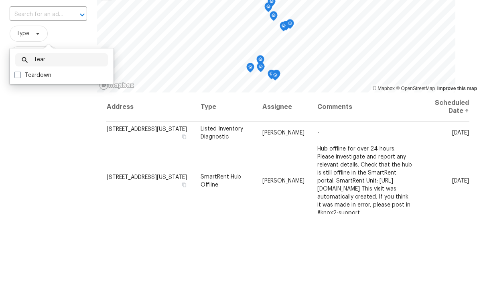
type input "Tear"
click at [22, 148] on label "Teardown" at bounding box center [32, 152] width 37 height 8
click at [20, 148] on input "Teardown" at bounding box center [16, 150] width 5 height 5
checkbox input "true"
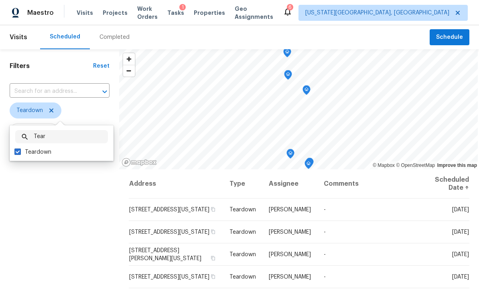
click at [24, 209] on div "Filters Reset ​ Teardown Assignee Scheduled Date" at bounding box center [59, 225] width 119 height 353
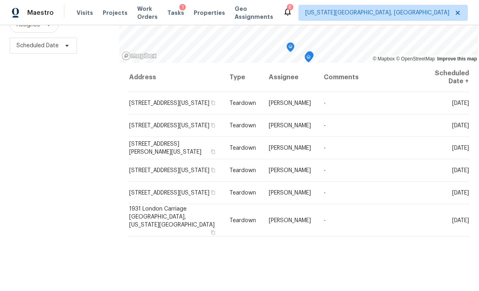
scroll to position [106, 0]
click at [0, 0] on icon at bounding box center [0, 0] width 0 height 0
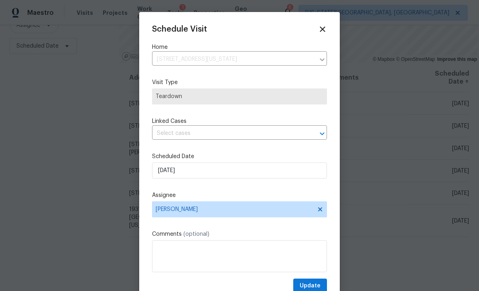
click at [245, 147] on div "Schedule Visit Home [STREET_ADDRESS][US_STATE] ​ Visit Type Teardown Linked Cas…" at bounding box center [239, 159] width 175 height 269
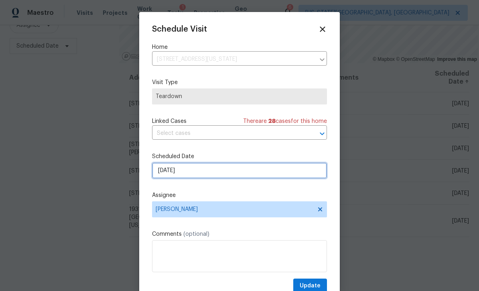
click at [234, 178] on input "[DATE]" at bounding box center [239, 171] width 175 height 16
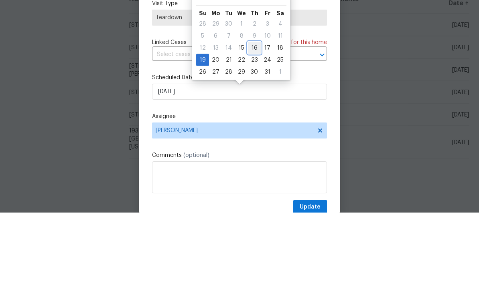
click at [254, 121] on div "16" at bounding box center [254, 126] width 13 height 11
type input "[DATE]"
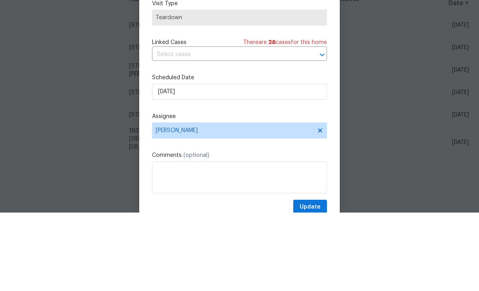
scroll to position [26, 0]
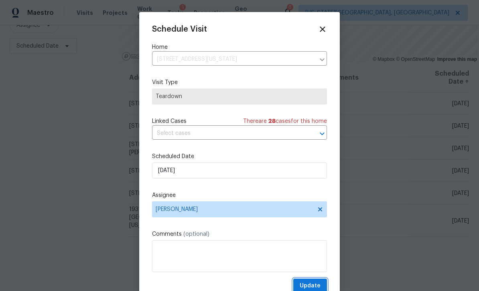
click at [312, 283] on button "Update" at bounding box center [310, 286] width 34 height 15
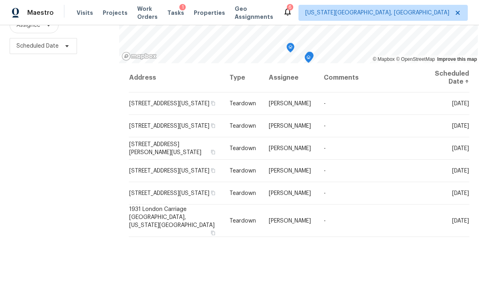
click at [0, 0] on icon at bounding box center [0, 0] width 0 height 0
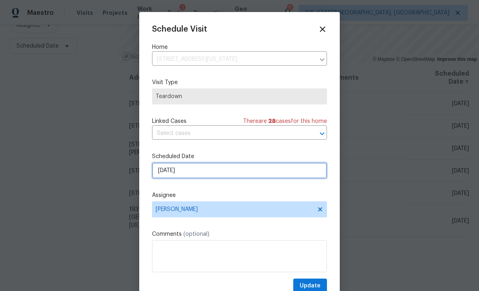
click at [234, 174] on input "[DATE]" at bounding box center [239, 171] width 175 height 16
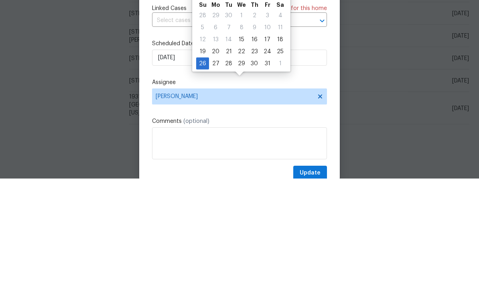
click at [388, 69] on div at bounding box center [239, 145] width 479 height 291
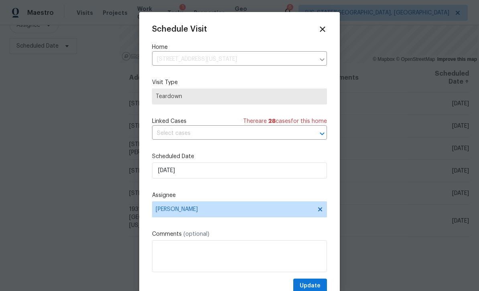
click at [319, 26] on icon at bounding box center [322, 29] width 9 height 9
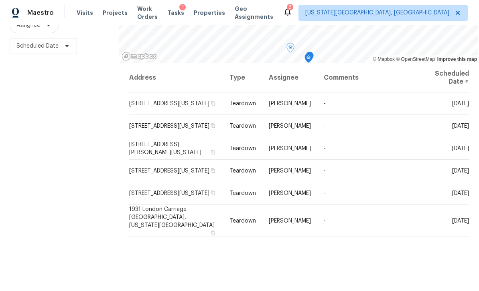
click at [0, 0] on icon at bounding box center [0, 0] width 0 height 0
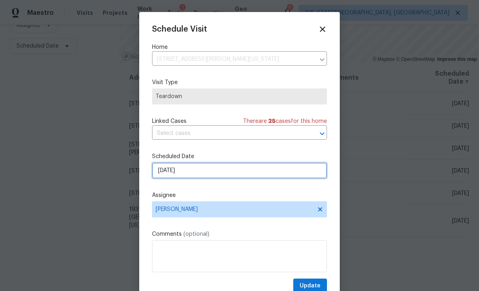
click at [216, 174] on input "[DATE]" at bounding box center [239, 171] width 175 height 16
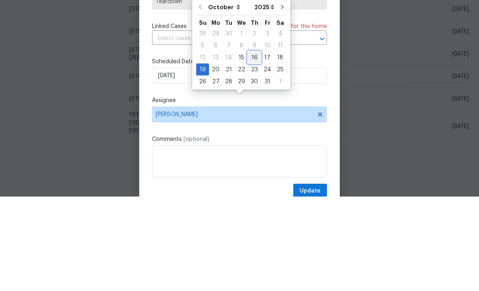
click at [255, 147] on div "16" at bounding box center [254, 152] width 13 height 11
type input "[DATE]"
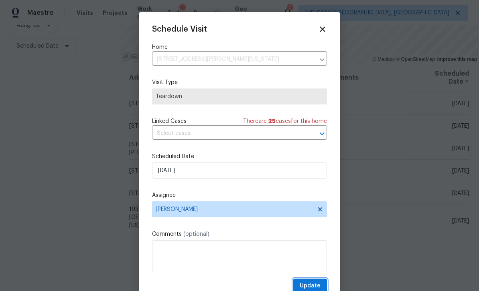
click at [321, 285] on button "Update" at bounding box center [310, 286] width 34 height 15
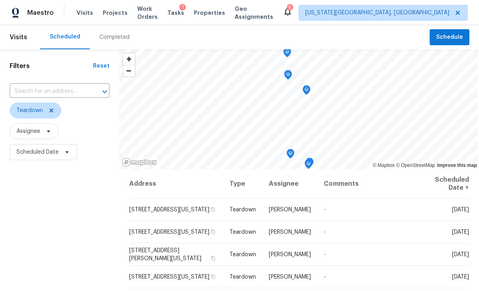
scroll to position [0, 0]
click at [445, 2] on div "Maestro Visits Projects Work Orders Tasks 1 Properties Geo Assignments 6 [US_ST…" at bounding box center [239, 12] width 479 height 25
